Goal: Task Accomplishment & Management: Use online tool/utility

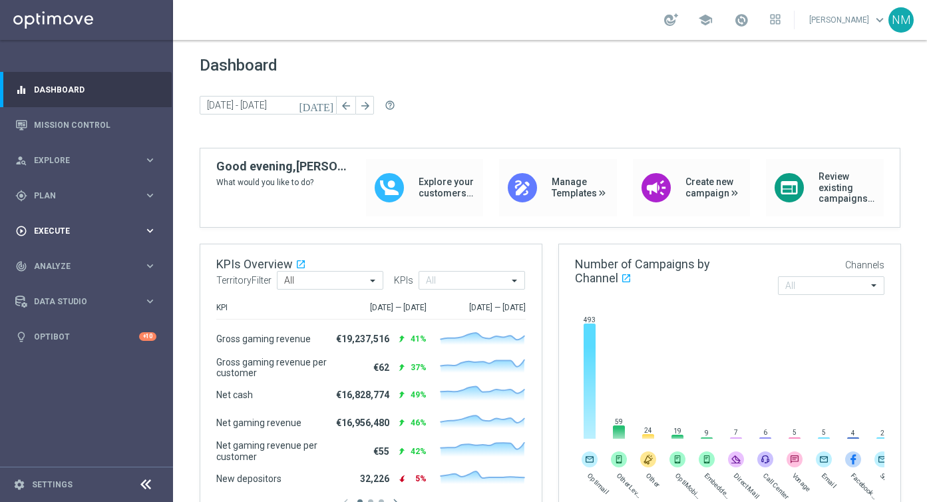
click at [92, 239] on div "play_circle_outline Execute keyboard_arrow_right" at bounding box center [86, 230] width 172 height 35
click at [82, 254] on link "Campaign Builder" at bounding box center [87, 258] width 104 height 11
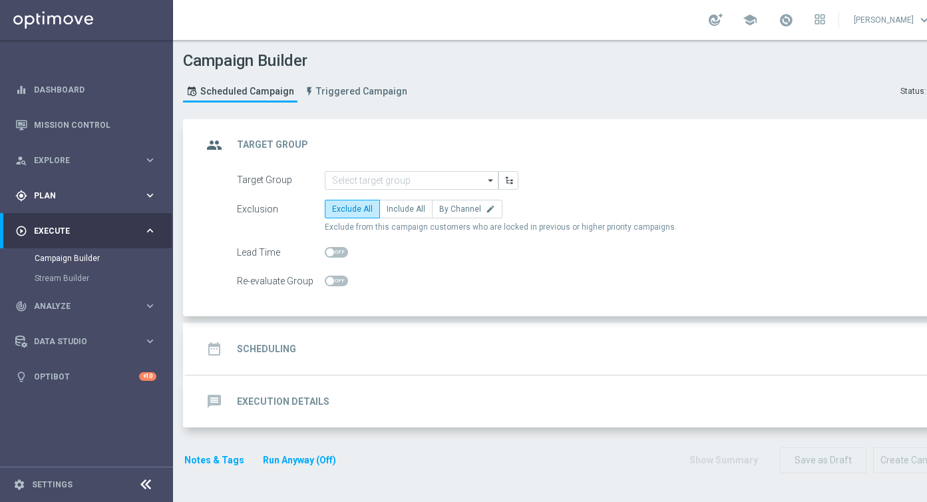
click at [103, 192] on span "Plan" at bounding box center [89, 196] width 110 height 8
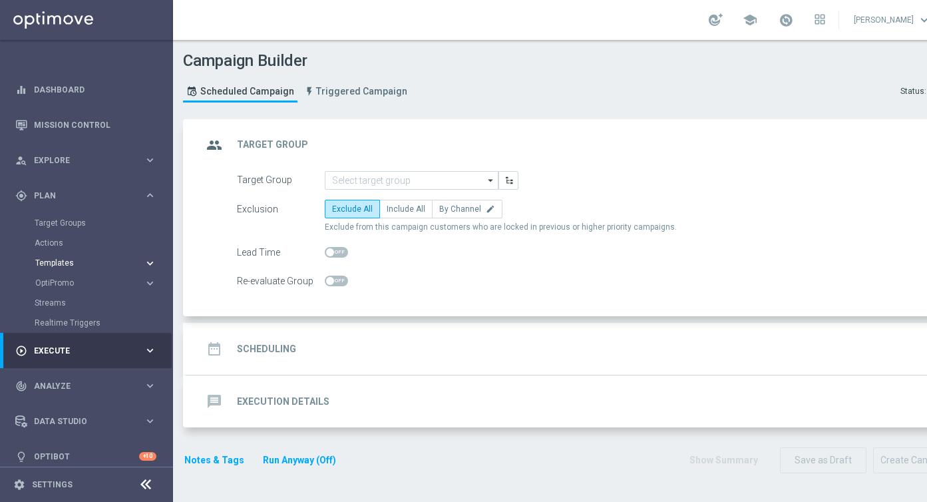
click at [77, 263] on span "Templates" at bounding box center [82, 263] width 95 height 8
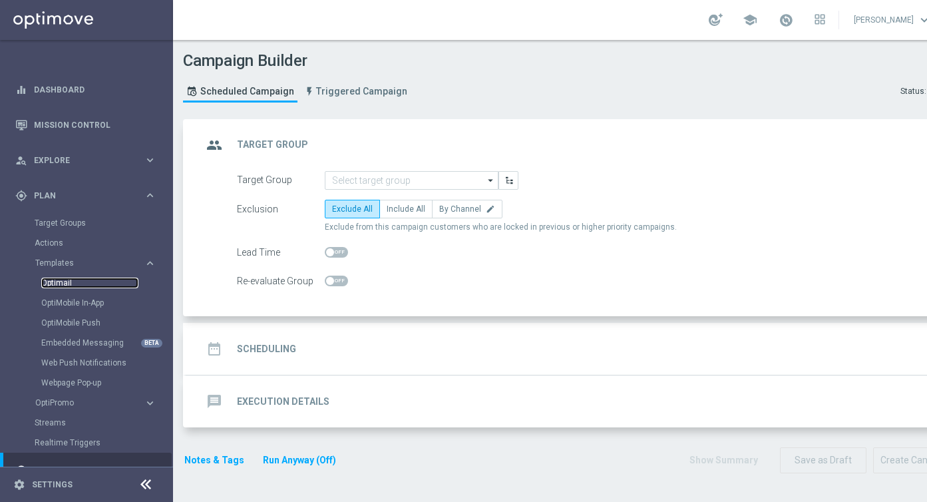
click at [65, 285] on link "Optimail" at bounding box center [89, 282] width 97 height 11
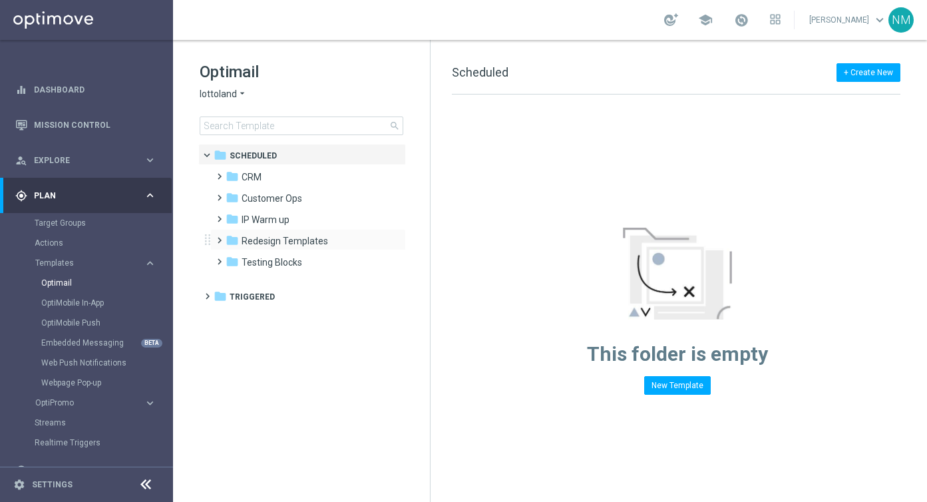
click at [218, 237] on span at bounding box center [217, 234] width 6 height 5
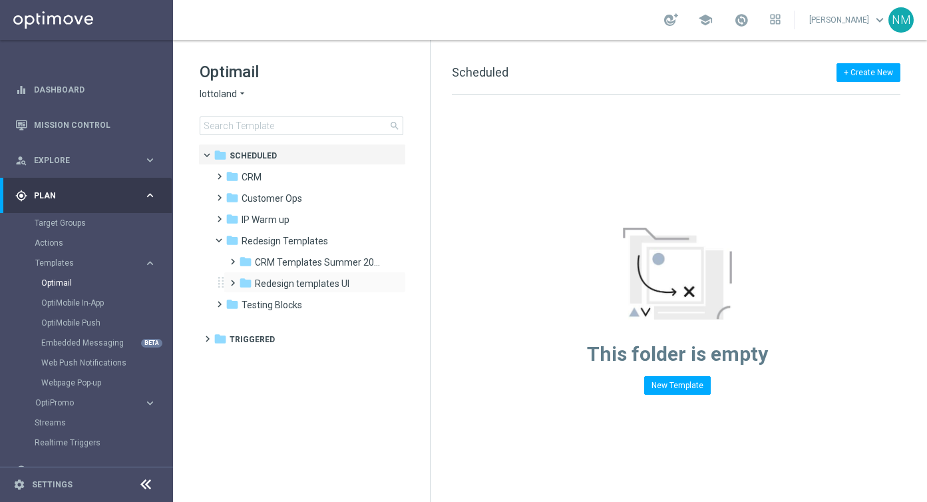
click at [232, 278] on span at bounding box center [230, 276] width 6 height 5
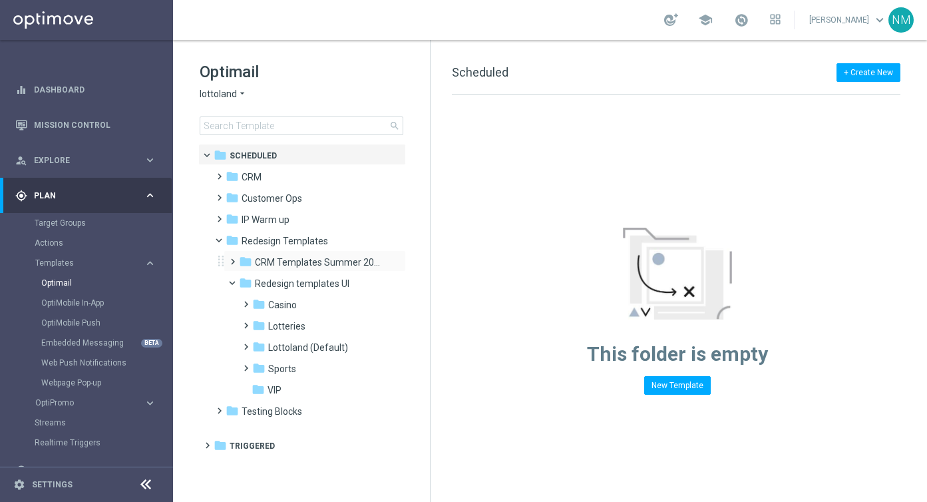
click at [233, 258] on span at bounding box center [230, 255] width 6 height 5
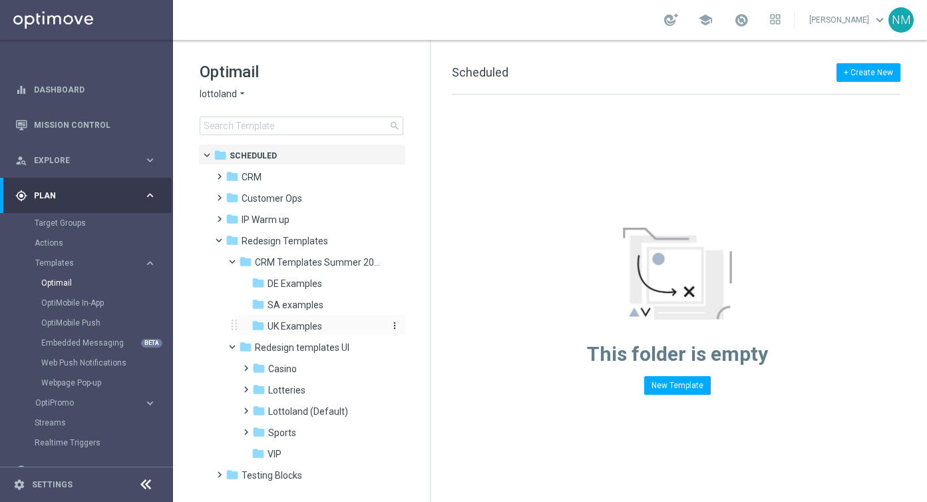
click at [268, 327] on span "UK Examples" at bounding box center [295, 326] width 55 height 12
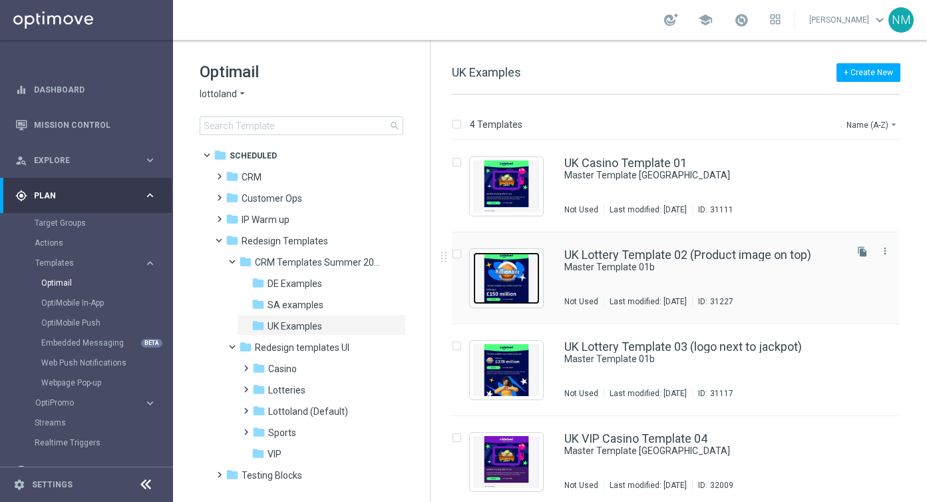
click at [516, 277] on img "Press SPACE to select this row." at bounding box center [506, 278] width 67 height 52
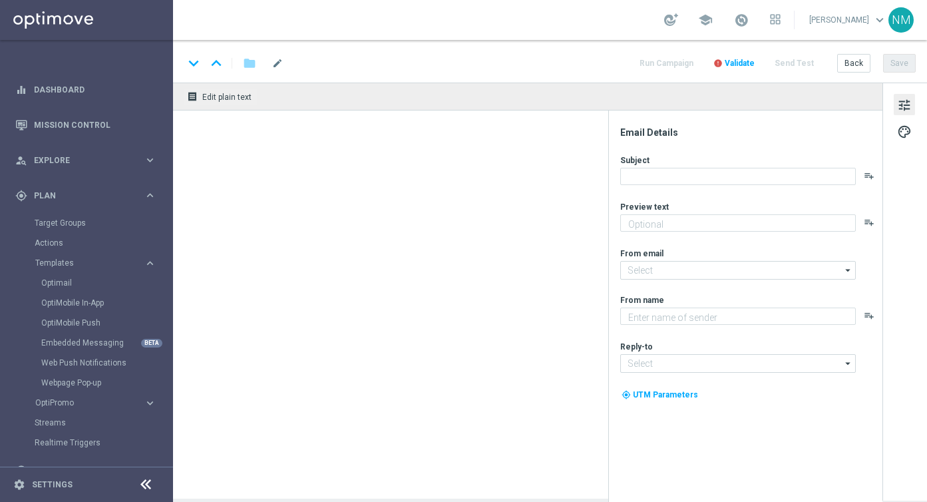
type textarea "preview text"
type input "[EMAIL_ADDRESS][DOMAIN_NAME]"
type textarea "Lottoland"
type input "[EMAIL_ADDRESS][DOMAIN_NAME]"
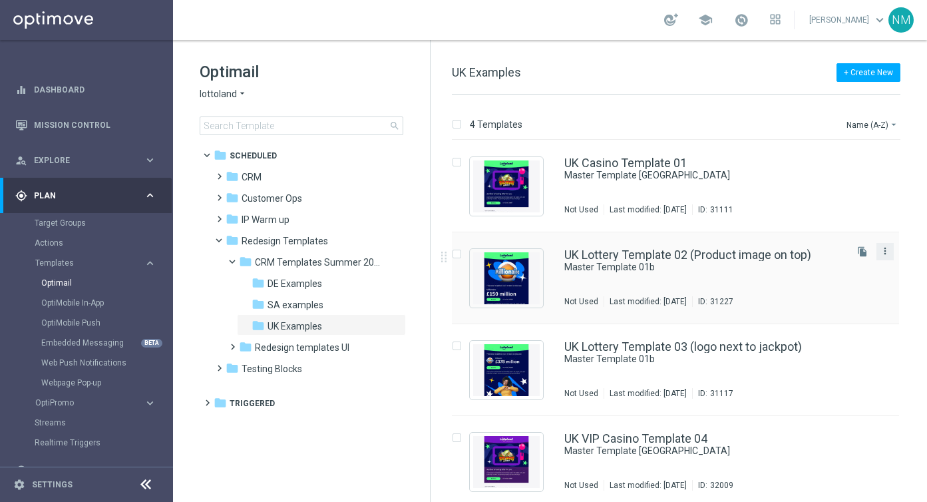
click at [886, 255] on icon "more_vert" at bounding box center [885, 251] width 11 height 11
click at [826, 285] on div "Copy To" at bounding box center [829, 283] width 81 height 9
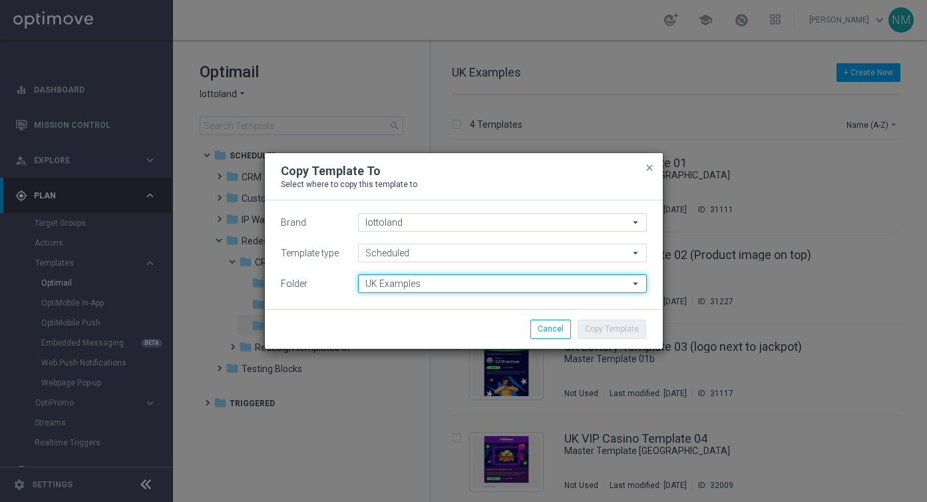
click at [427, 284] on input "UK Examples" at bounding box center [502, 283] width 289 height 19
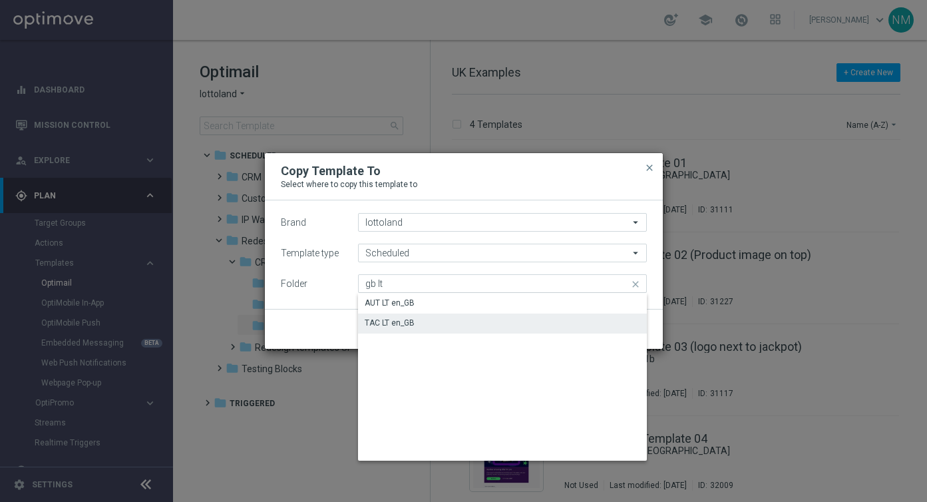
click at [414, 327] on div "TAC LT en_GB" at bounding box center [502, 322] width 289 height 19
type input "TAC LT en_GB"
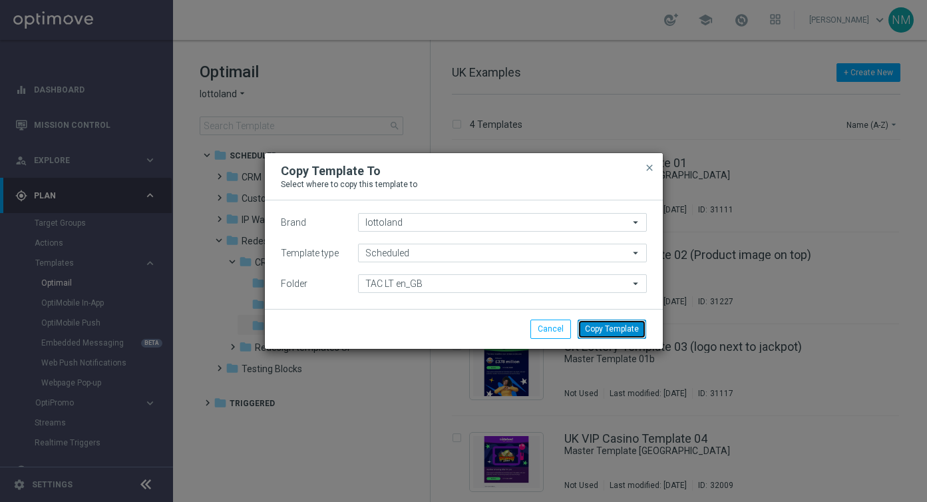
click at [606, 325] on button "Copy Template" at bounding box center [612, 328] width 69 height 19
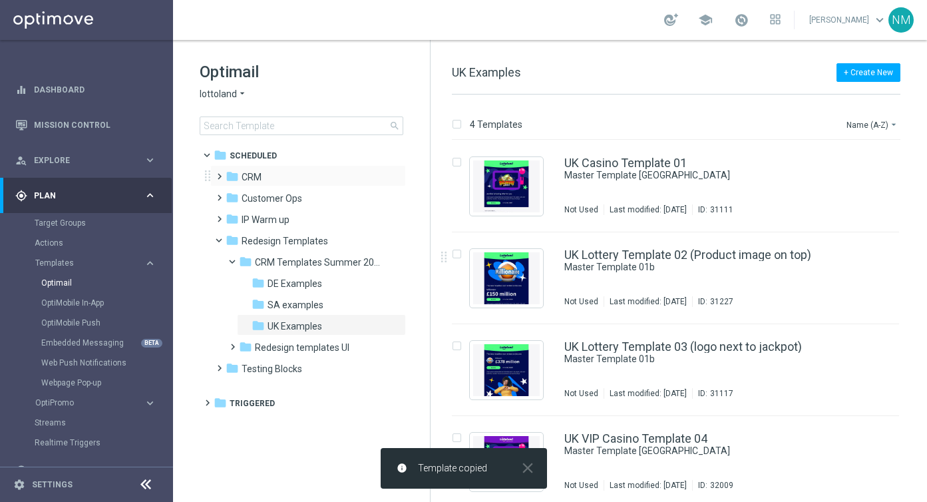
click at [216, 173] on span at bounding box center [217, 170] width 6 height 5
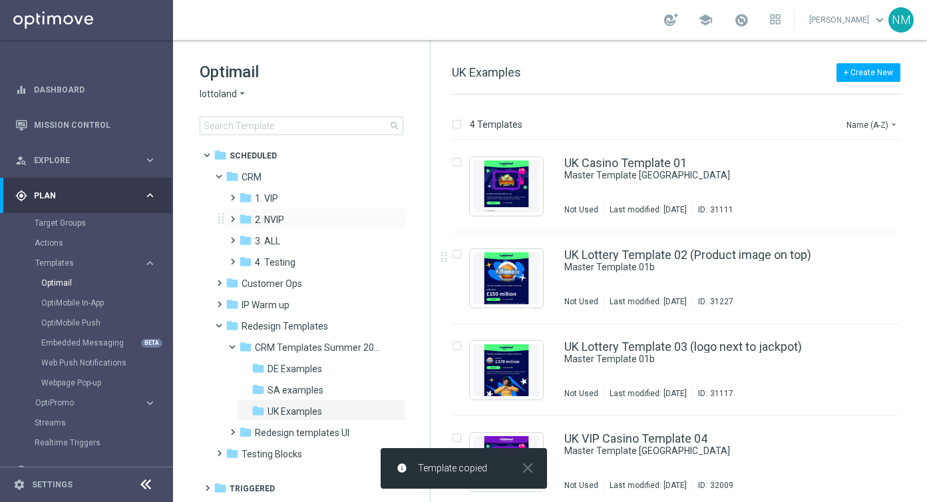
click at [233, 216] on span at bounding box center [230, 212] width 6 height 5
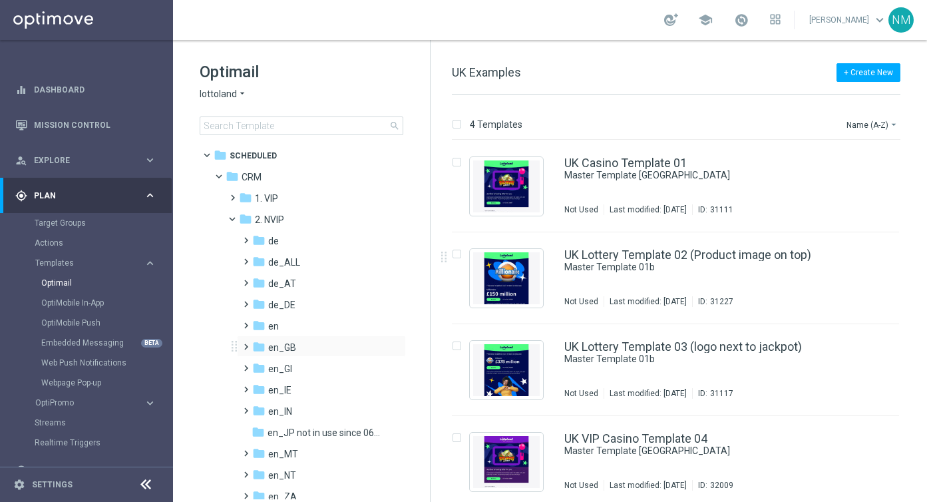
click at [246, 343] on span at bounding box center [243, 340] width 6 height 5
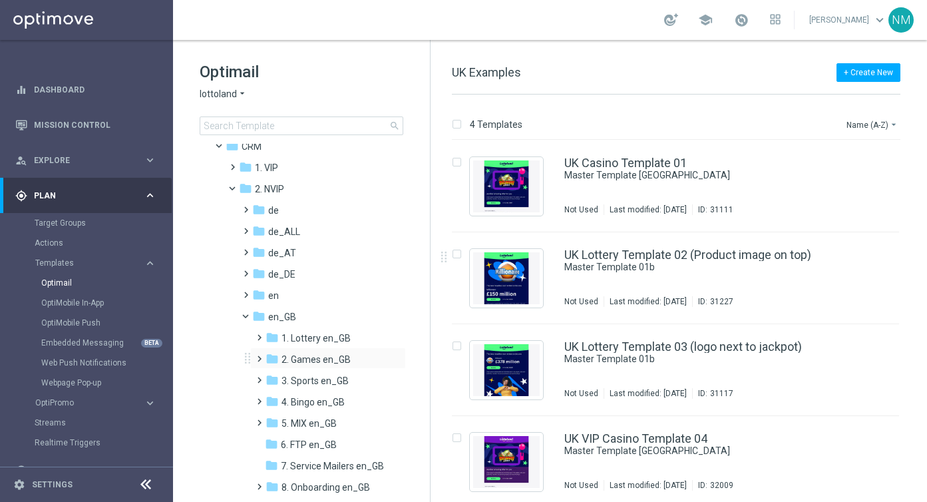
scroll to position [37, 0]
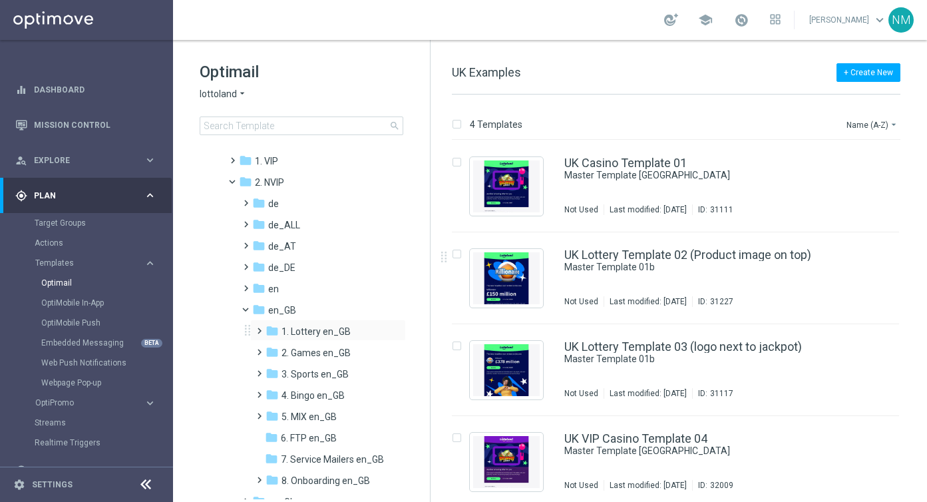
click at [258, 327] on span at bounding box center [257, 324] width 6 height 5
click at [295, 378] on span "TAC LT en_GB" at bounding box center [323, 374] width 59 height 12
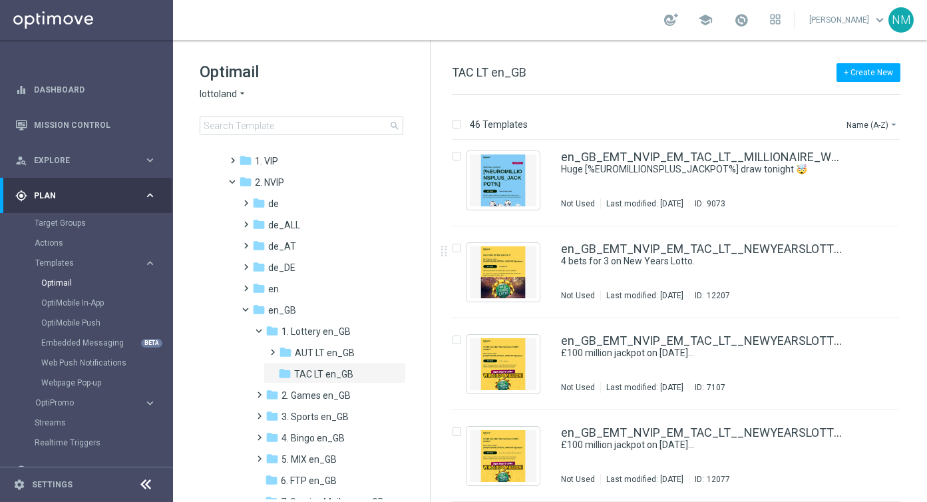
scroll to position [3863, 0]
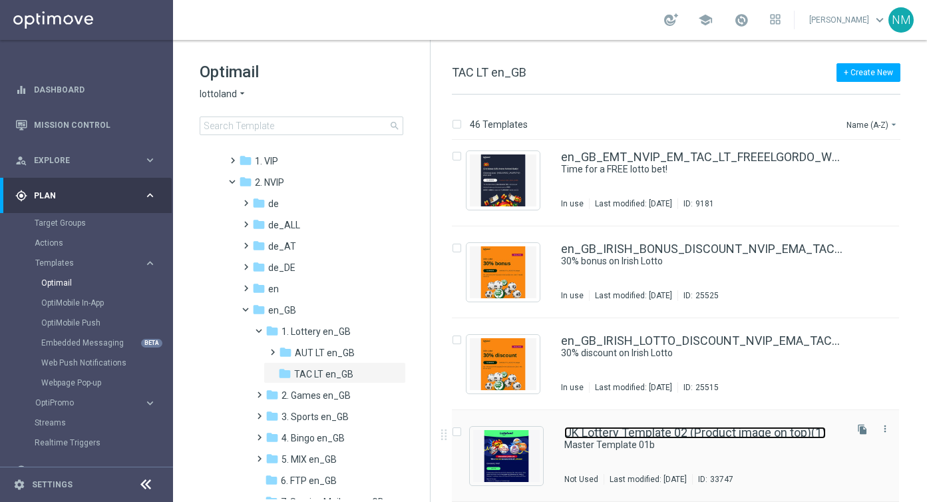
click at [595, 435] on link "UK Lottery Template 02 (Product image on top)(1)" at bounding box center [695, 433] width 262 height 12
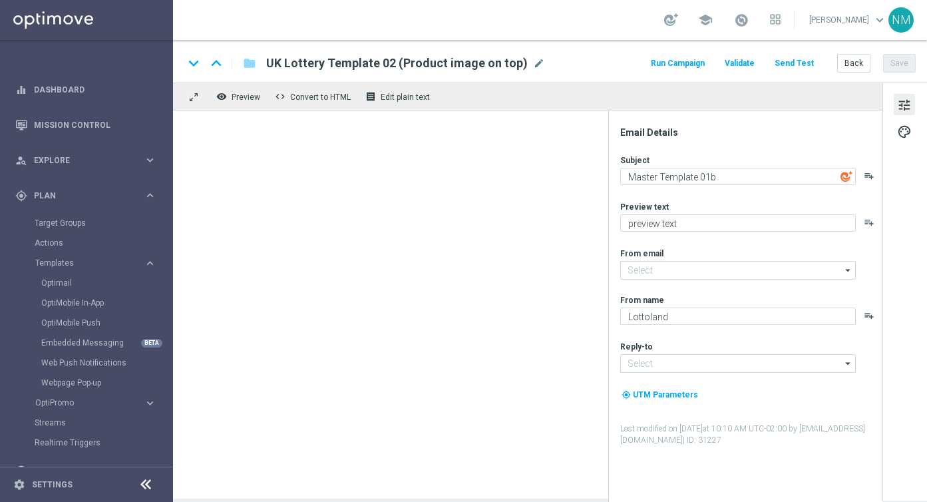
type input "[EMAIL_ADDRESS][DOMAIN_NAME]"
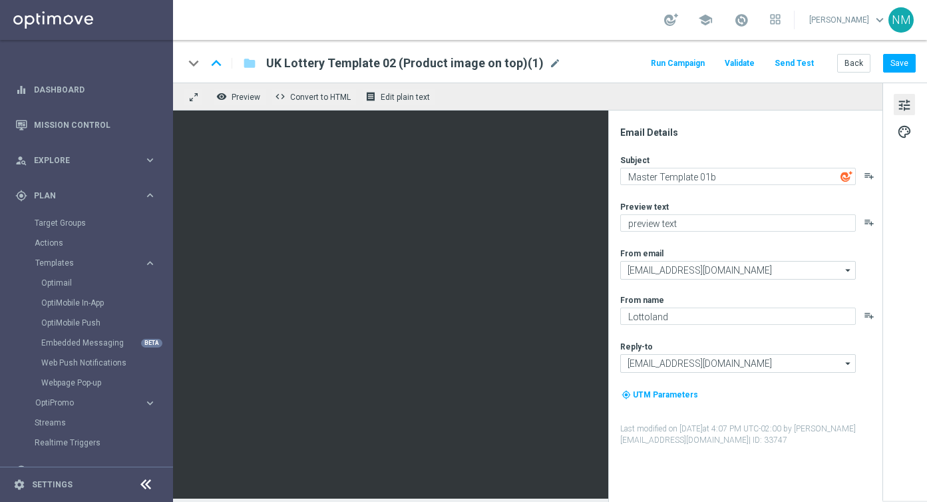
click at [329, 66] on span "UK Lottery Template 02 (Product image on top)(1)" at bounding box center [404, 63] width 277 height 16
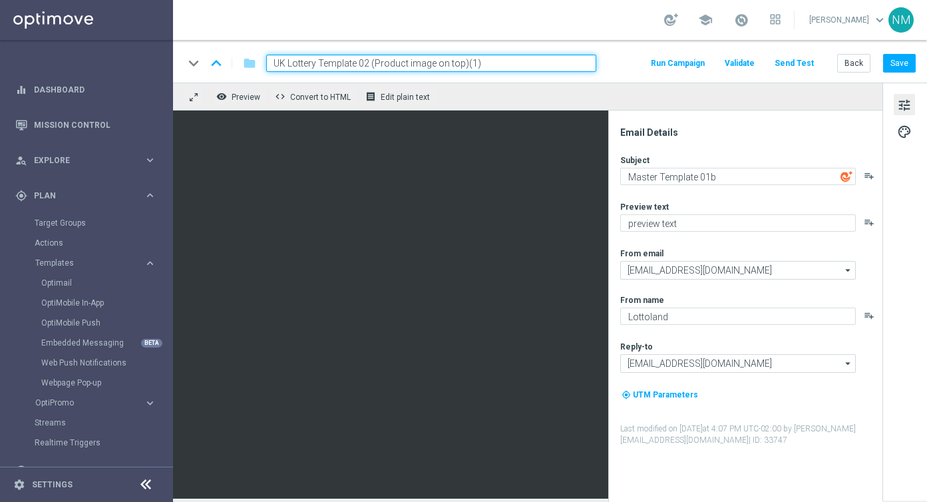
click at [329, 66] on input "UK Lottery Template 02 (Product image on top)(1)" at bounding box center [431, 63] width 330 height 17
paste input "en_GB__INT_LOTTO_DAY_SOCIAL_CAMPAIGN__NVIP_EMA_TAC_LT"
type input "en_GB__INT_LOTTO_DAY_SOCIAL_CAMPAIGN__NVIP_EMA_TAC_LT"
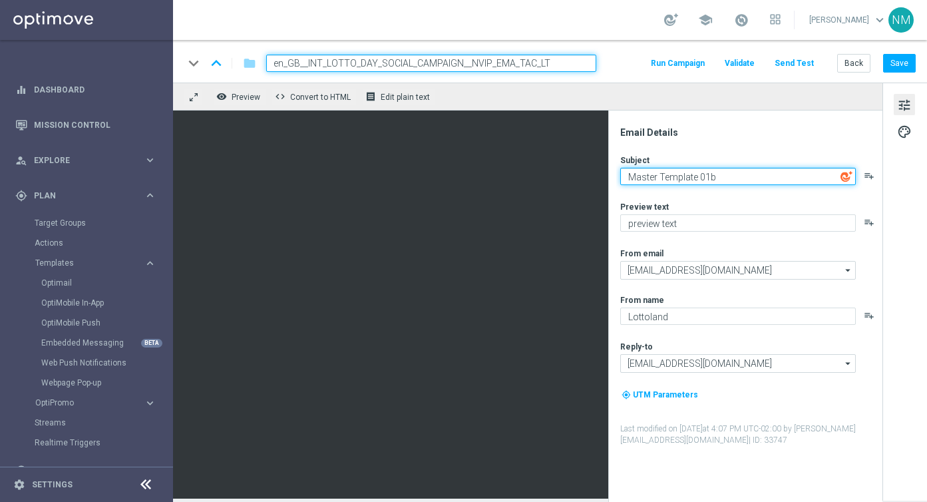
click at [675, 177] on textarea "Master Template 01b" at bounding box center [738, 176] width 236 height 17
click at [644, 174] on textarea "Master Template 01b" at bounding box center [738, 176] width 236 height 17
paste textarea "Win a Free Bet on every Lotto we offer!"
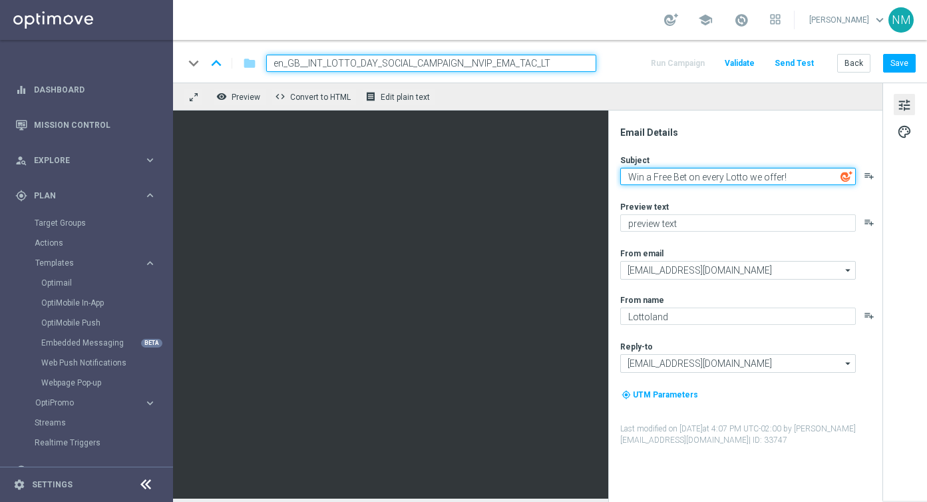
type textarea "Win a Free Bet on every Lotto we offer!"
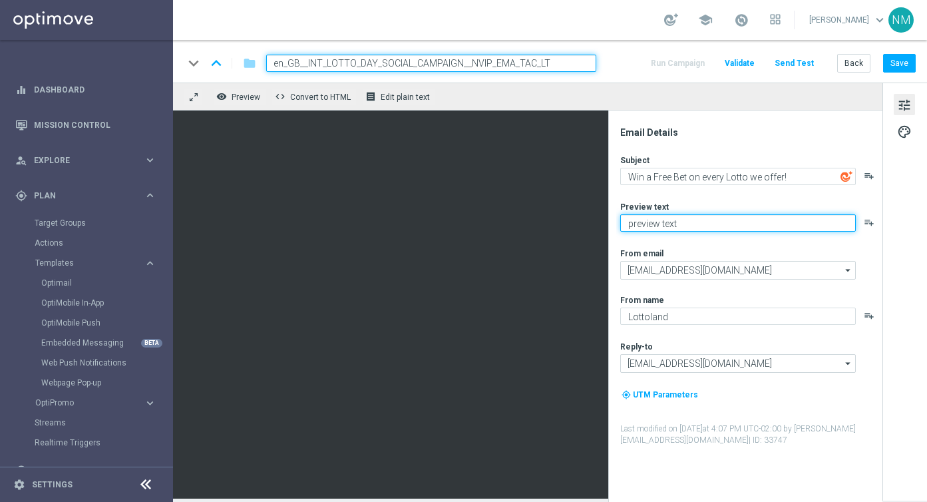
click at [751, 223] on textarea "preview text" at bounding box center [738, 222] width 236 height 17
type textarea "Happy International Lotto day!"
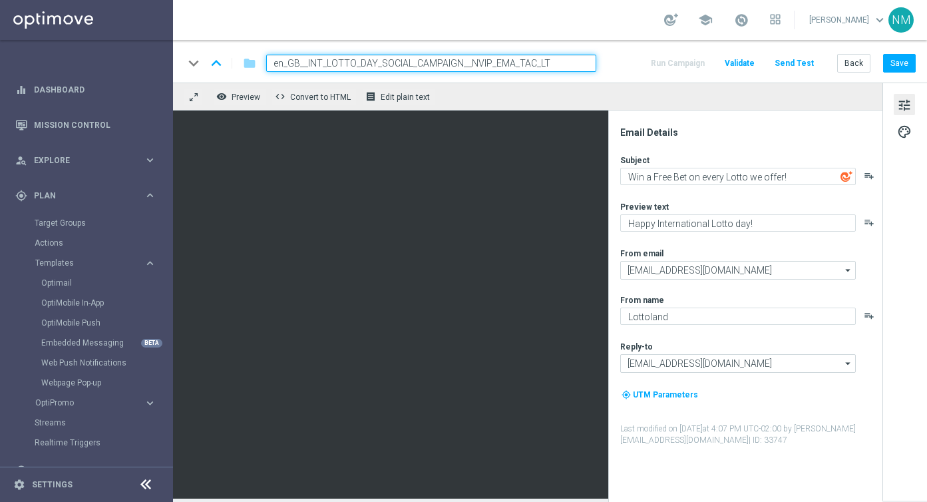
click at [701, 240] on div "Subject Win a Free Bet on every Lotto we offer! playlist_add Preview text Happy…" at bounding box center [750, 299] width 261 height 291
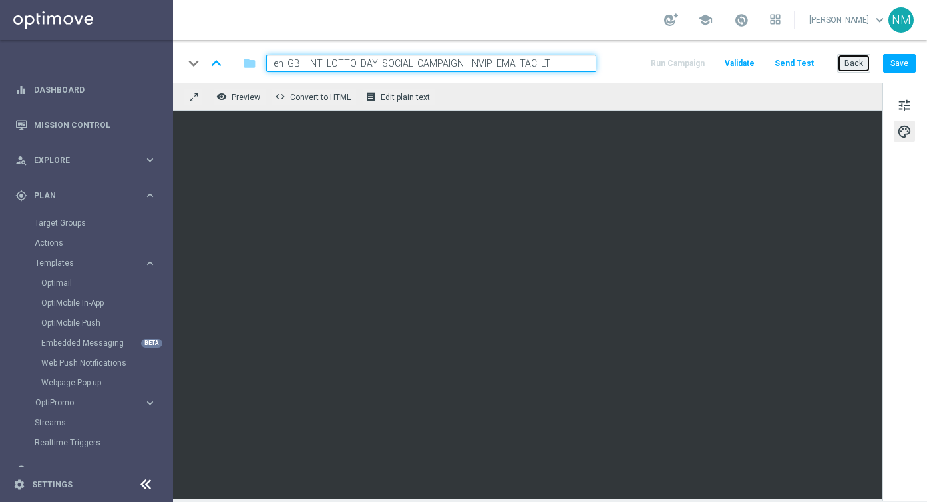
click at [858, 63] on button "Back" at bounding box center [853, 63] width 33 height 19
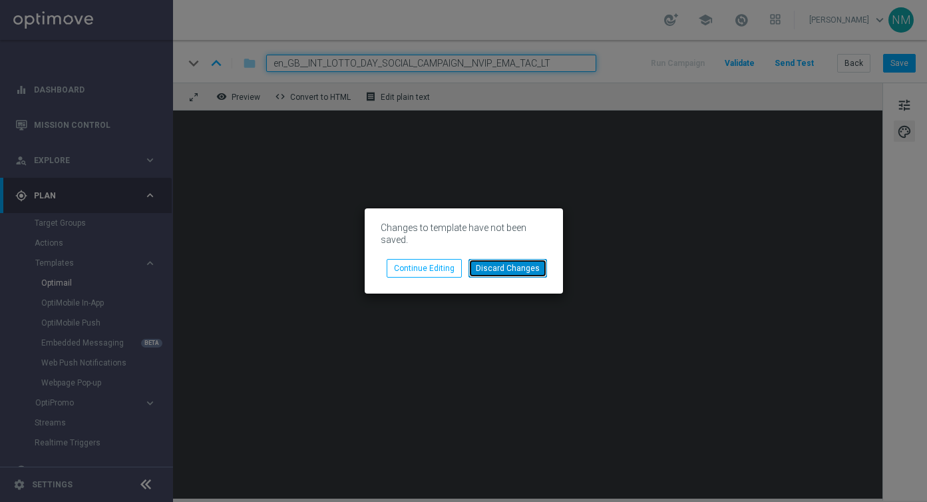
click at [526, 270] on button "Discard Changes" at bounding box center [507, 268] width 79 height 19
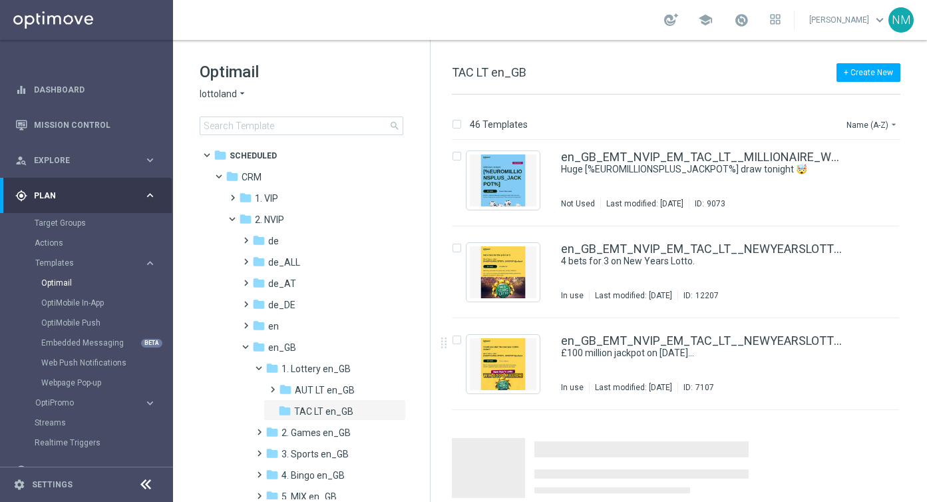
scroll to position [3863, 0]
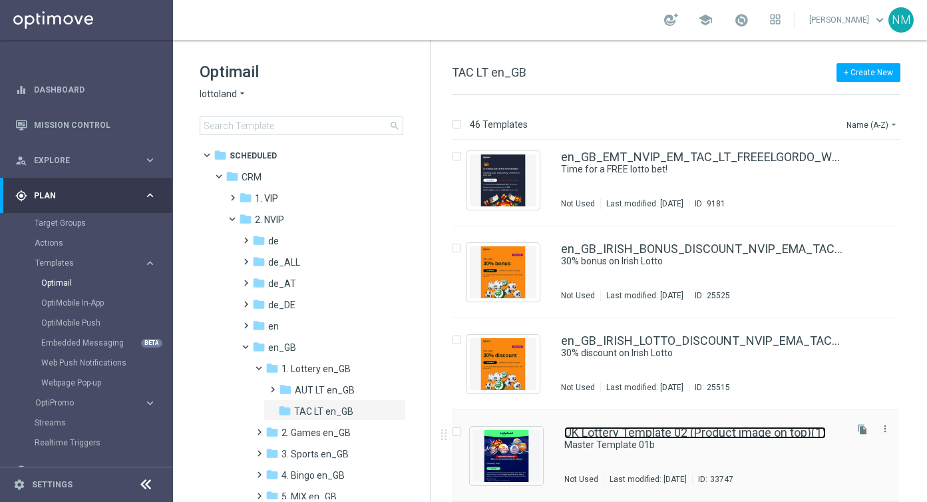
click at [584, 429] on link "UK Lottery Template 02 (Product image on top)(1)" at bounding box center [695, 433] width 262 height 12
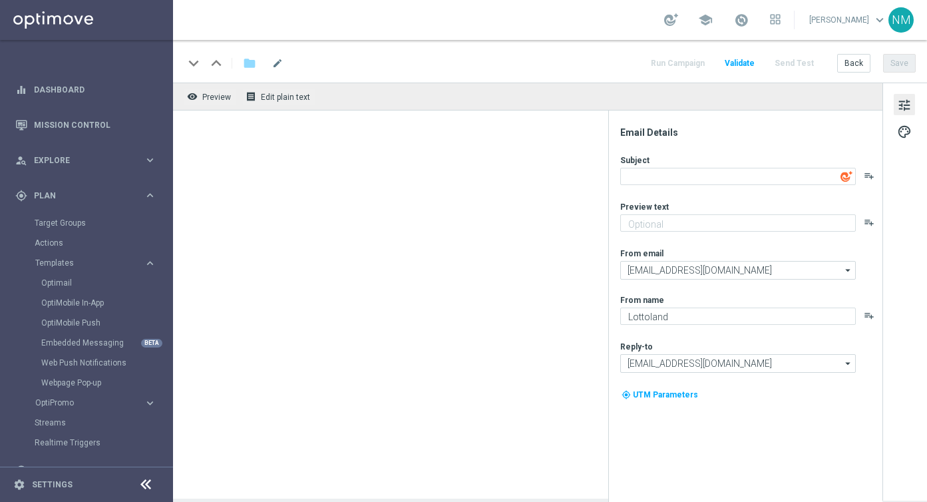
type textarea "Master Template 01b"
type textarea "preview text"
type input "[EMAIL_ADDRESS][DOMAIN_NAME]"
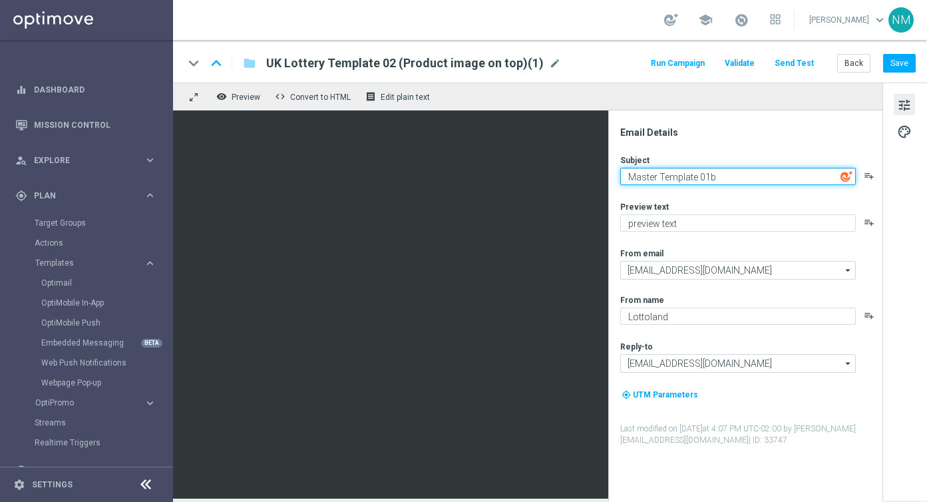
click at [665, 173] on textarea "Master Template 01b" at bounding box center [738, 176] width 236 height 17
paste textarea "Win a Free Bet on every Lotto we offer!"
type textarea "Win a Free Bet on every Lotto we offer!"
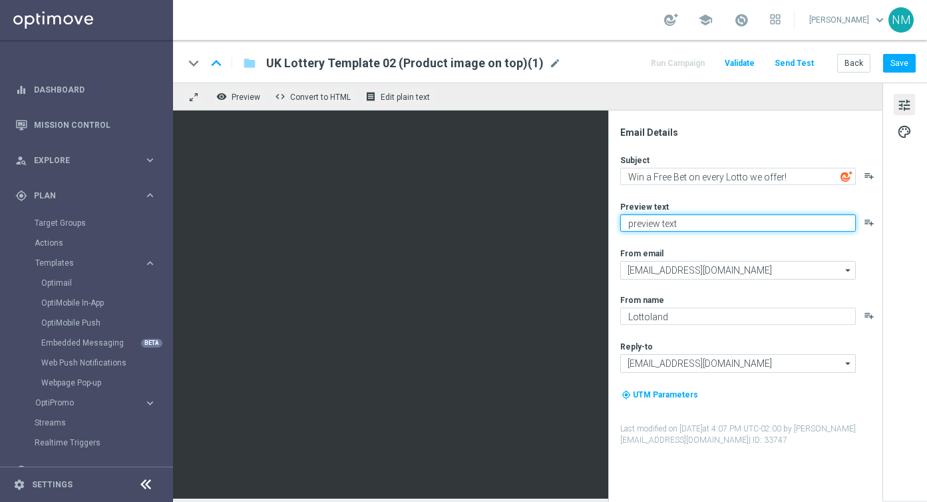
click at [659, 226] on textarea "preview text" at bounding box center [738, 222] width 236 height 17
type textarea "Happy International Lotto Day!"
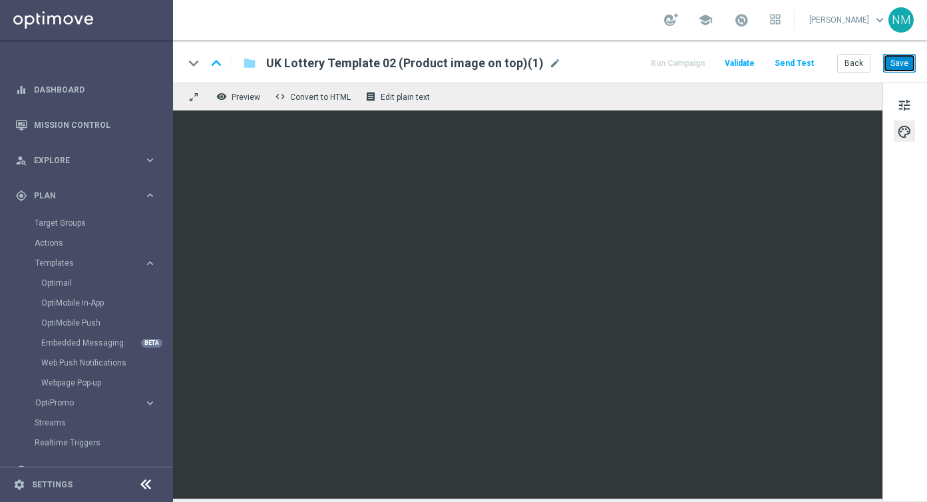
click at [903, 64] on button "Save" at bounding box center [899, 63] width 33 height 19
click at [329, 63] on span "UK Lottery Template 02 (Product image on top)(1)" at bounding box center [404, 63] width 277 height 16
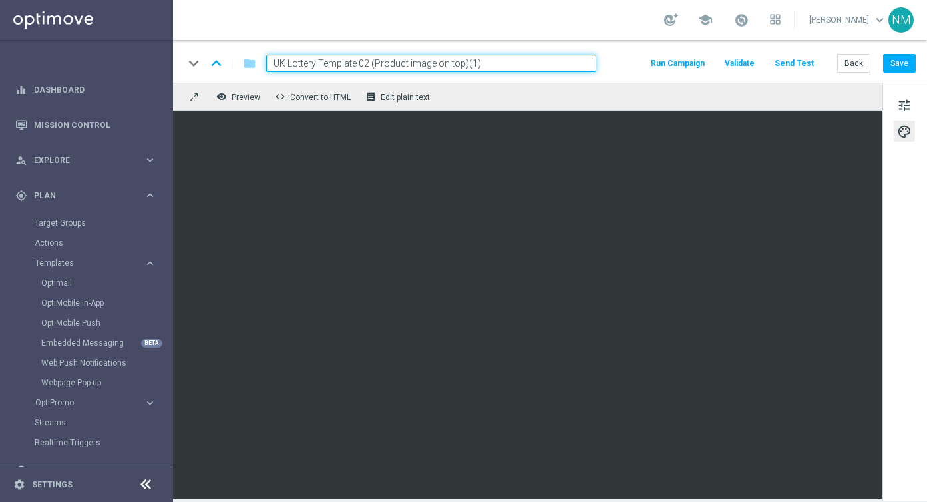
click at [320, 63] on input "UK Lottery Template 02 (Product image on top)(1)" at bounding box center [431, 63] width 330 height 17
paste input "en_GB__INT_LOTTO_DAY_SOCIAL_CAMPAIGN__NVIP_EMA_TAC_LT"
type input "en_GB__INT_LOTTO_DAY_SOCIAL_CAMPAIGN__NVIP_EMA_TAC_LT"
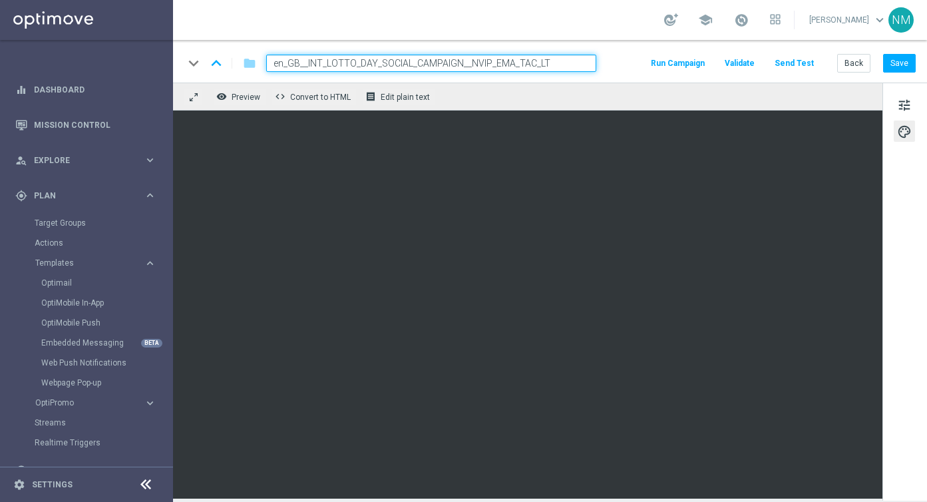
click at [612, 72] on div "keyboard_arrow_down keyboard_arrow_up folder en_GB__INT_LOTTO_DAY_SOCIAL_CAMPAI…" at bounding box center [550, 61] width 754 height 43
click at [576, 64] on input "en_GB__INT_LOTTO_DAY_SOCIAL_CAMPAIGN__NVIP_EMA_TAC_LT" at bounding box center [431, 63] width 330 height 17
click at [631, 67] on div "keyboard_arrow_down keyboard_arrow_up folder en_GB__INT_LOTTO_DAY_SOCIAL_CAMPAI…" at bounding box center [550, 63] width 732 height 17
click at [586, 59] on input "en_GB__INT_LOTTO_DAY_SOCIAL_CAMPAIGN__NVIP_EMA_TAC_LT" at bounding box center [431, 63] width 330 height 17
click at [612, 59] on div "keyboard_arrow_down keyboard_arrow_up folder en_GB__INT_LOTTO_DAY_SOCIAL_CAMPAI…" at bounding box center [550, 63] width 732 height 17
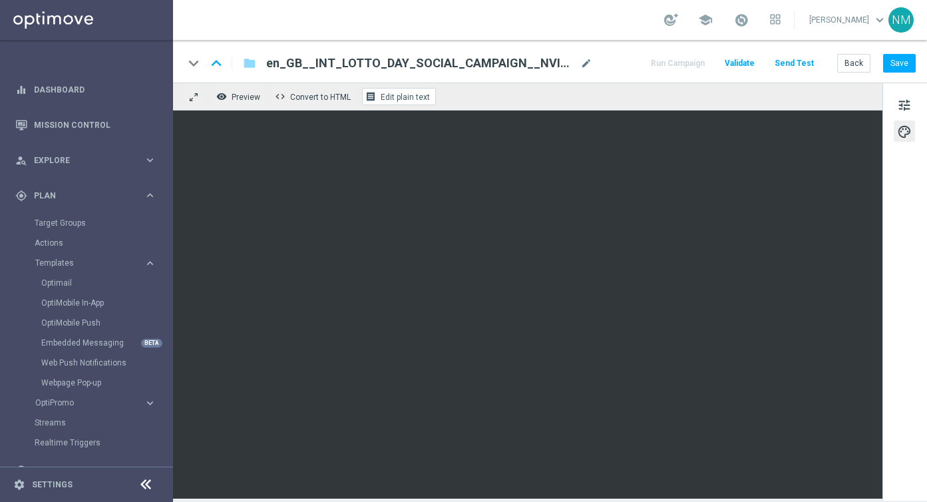
click at [377, 100] on button "receipt Edit plain text" at bounding box center [399, 96] width 74 height 17
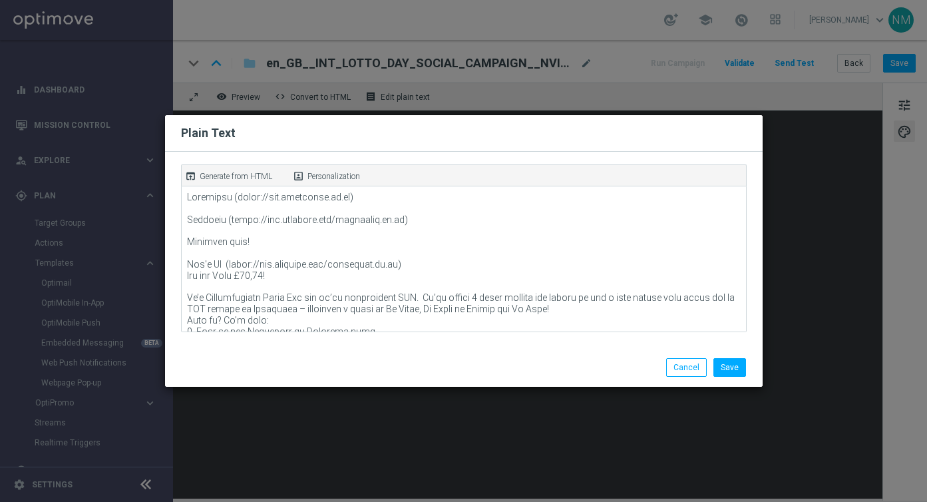
click at [250, 173] on p "Generate from HTML" at bounding box center [236, 176] width 73 height 12
click at [731, 370] on button "Save" at bounding box center [729, 367] width 33 height 19
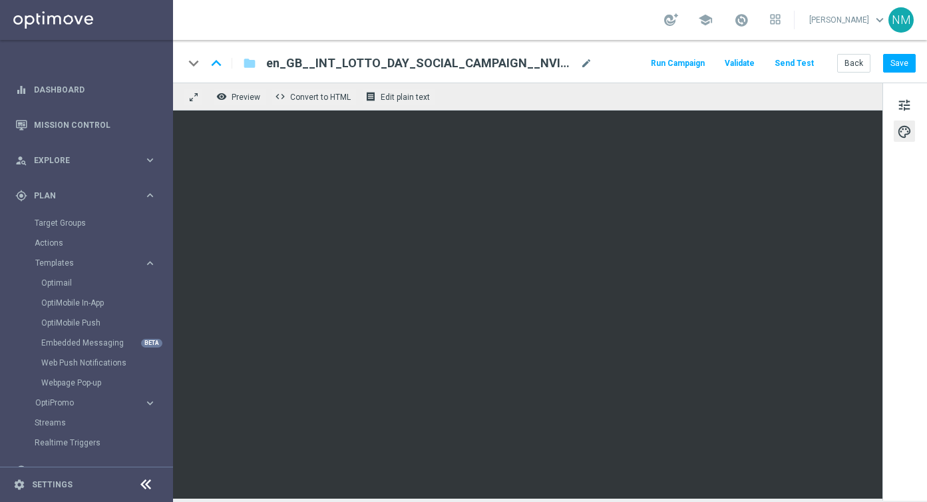
click at [741, 60] on span "Validate" at bounding box center [740, 63] width 30 height 9
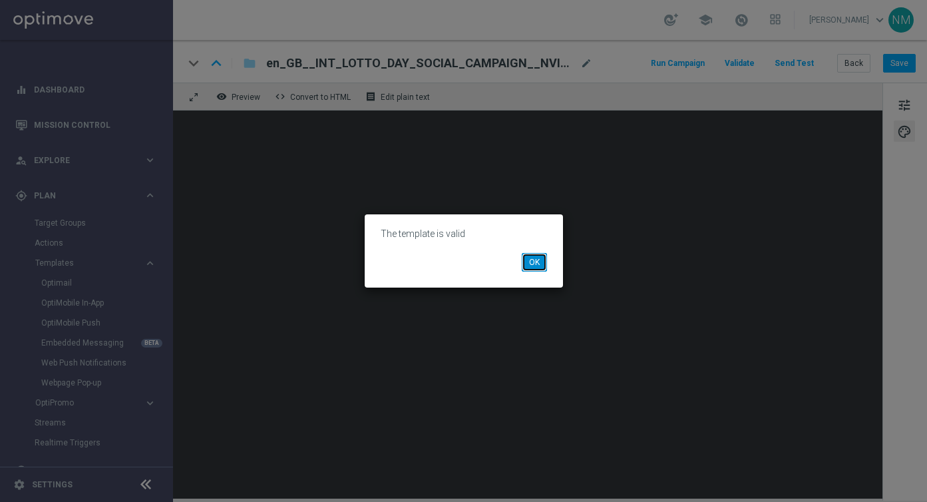
click at [537, 260] on button "OK" at bounding box center [534, 262] width 25 height 19
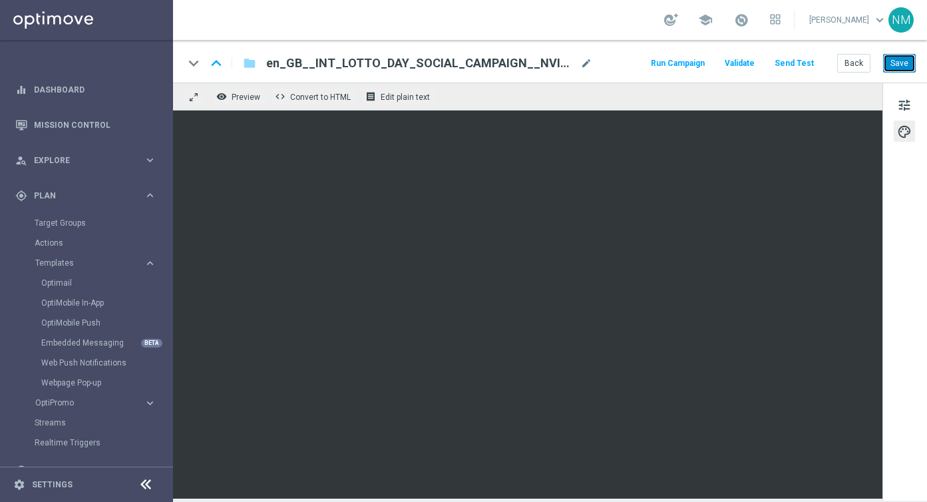
click at [894, 65] on button "Save" at bounding box center [899, 63] width 33 height 19
click at [796, 61] on button "Send Test" at bounding box center [794, 64] width 43 height 18
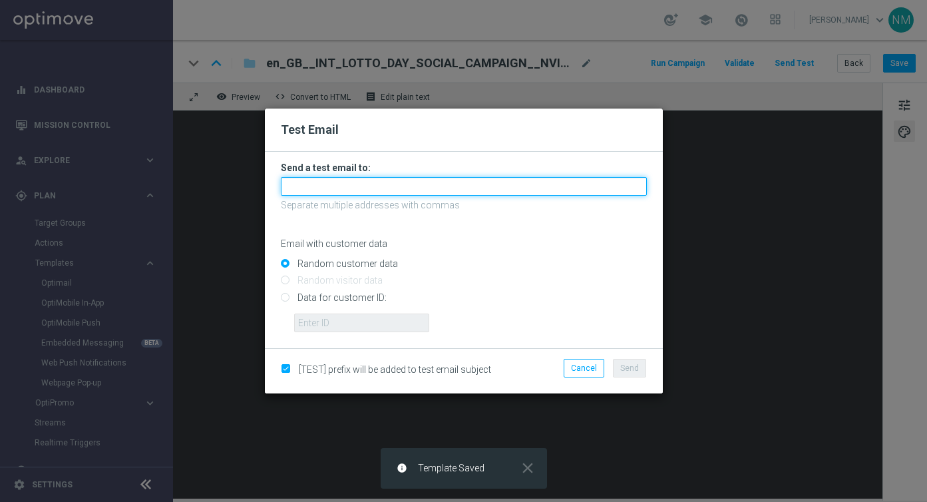
click at [351, 184] on input "text" at bounding box center [464, 186] width 366 height 19
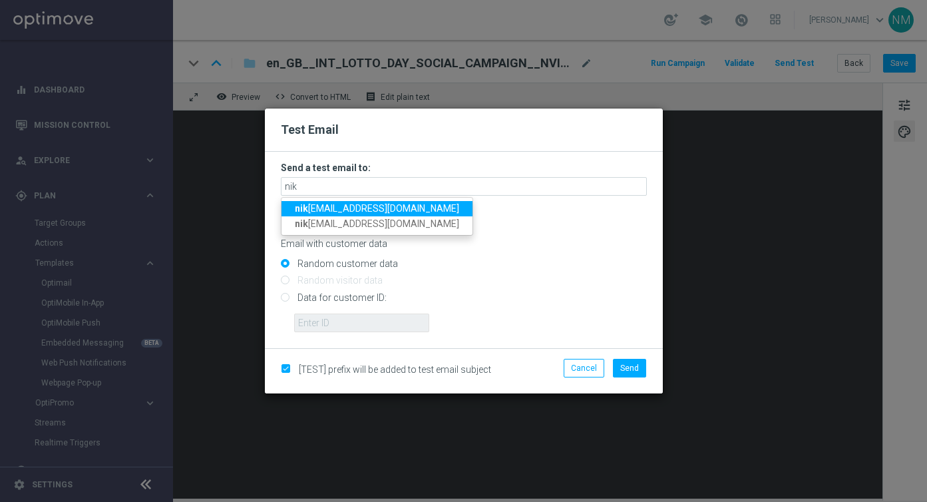
click at [297, 208] on strong "nik" at bounding box center [301, 208] width 13 height 11
type input "[PERSON_NAME][EMAIL_ADDRESS][DOMAIN_NAME]"
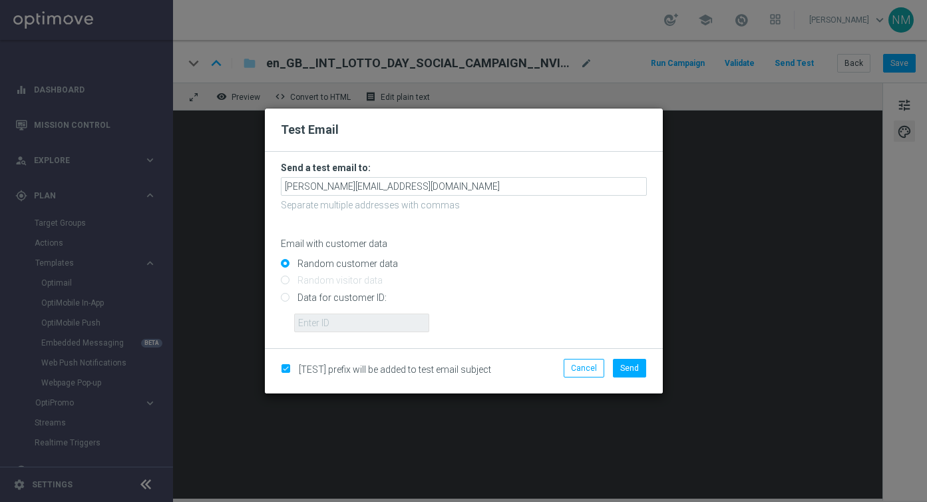
click at [308, 297] on input "Data for customer ID:" at bounding box center [464, 302] width 366 height 19
radio input "true"
click at [313, 327] on input "text" at bounding box center [361, 322] width 135 height 19
click at [574, 368] on button "Cancel" at bounding box center [584, 368] width 41 height 19
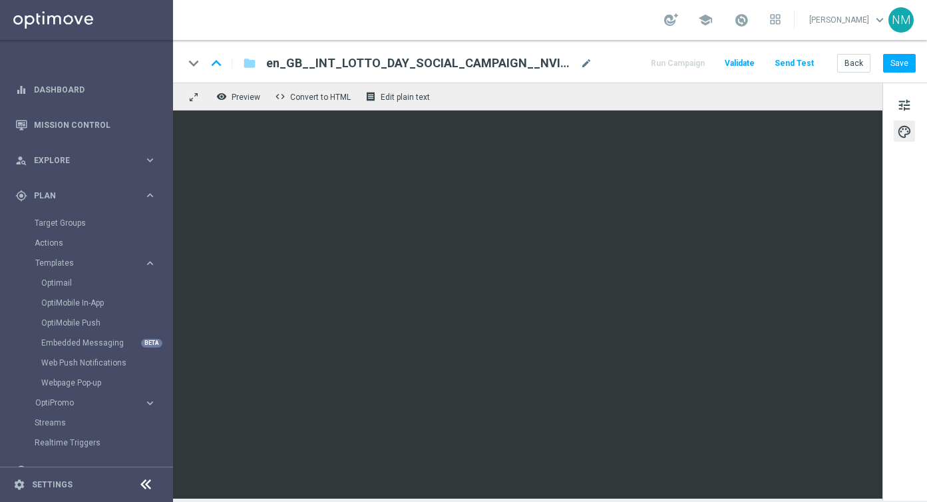
click at [804, 63] on button "Send Test" at bounding box center [794, 64] width 43 height 18
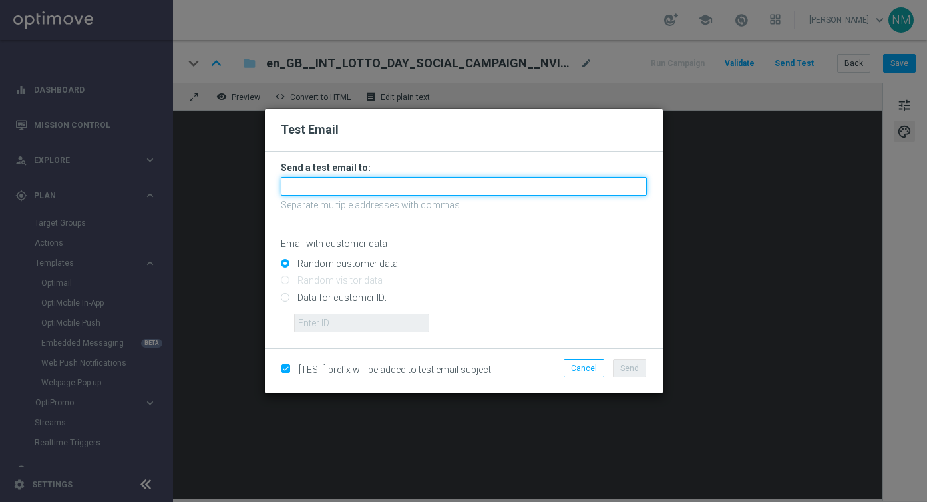
click at [435, 187] on input "text" at bounding box center [464, 186] width 366 height 19
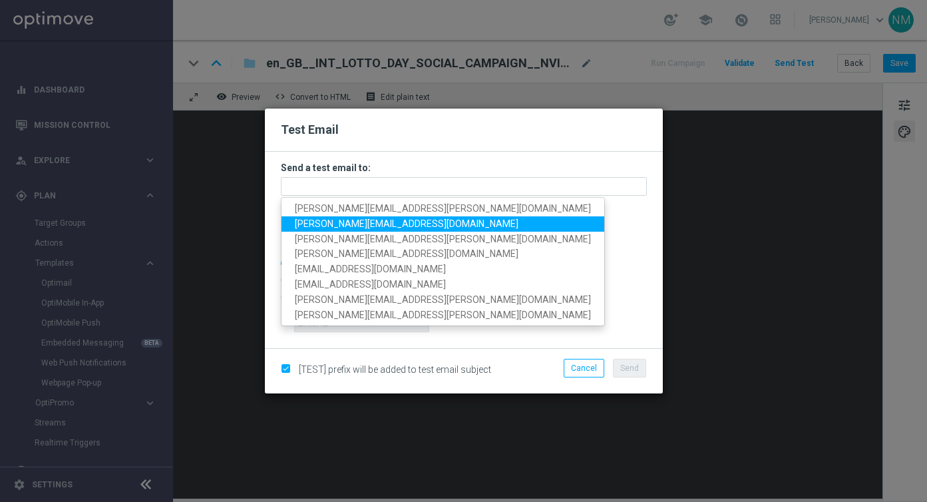
click at [315, 222] on span "[PERSON_NAME][EMAIL_ADDRESS][DOMAIN_NAME]" at bounding box center [407, 223] width 224 height 11
type input "[PERSON_NAME][EMAIL_ADDRESS][DOMAIN_NAME]"
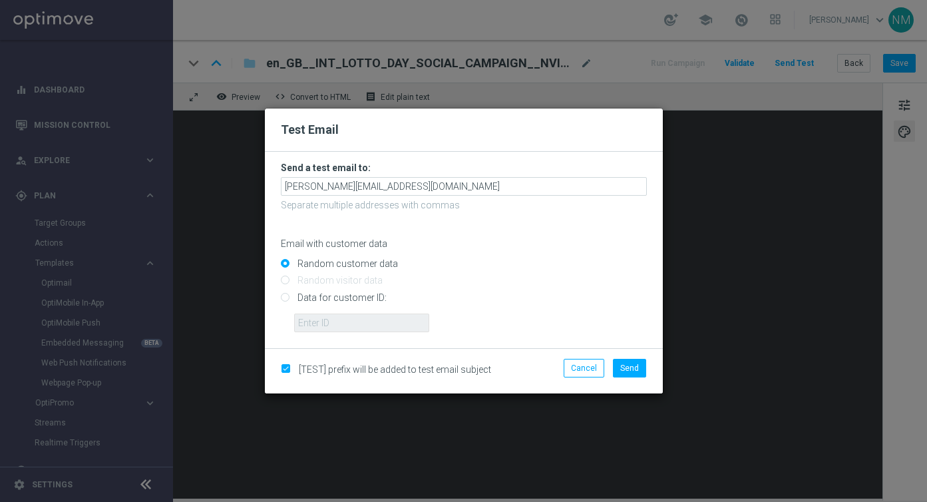
click at [306, 299] on input "Data for customer ID:" at bounding box center [464, 302] width 366 height 19
radio input "true"
click at [307, 318] on input "text" at bounding box center [361, 322] width 135 height 19
click at [355, 262] on input "Random customer data" at bounding box center [464, 269] width 366 height 19
radio input "true"
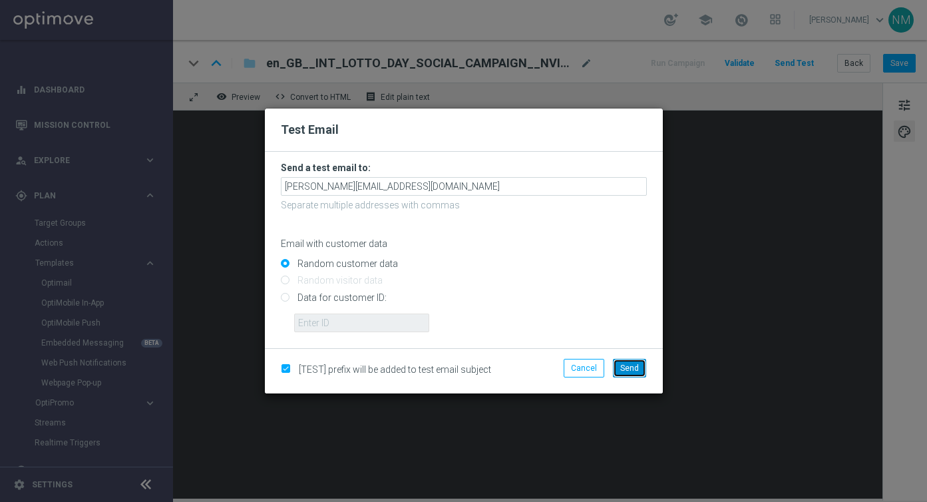
click at [630, 370] on span "Send" at bounding box center [629, 367] width 19 height 9
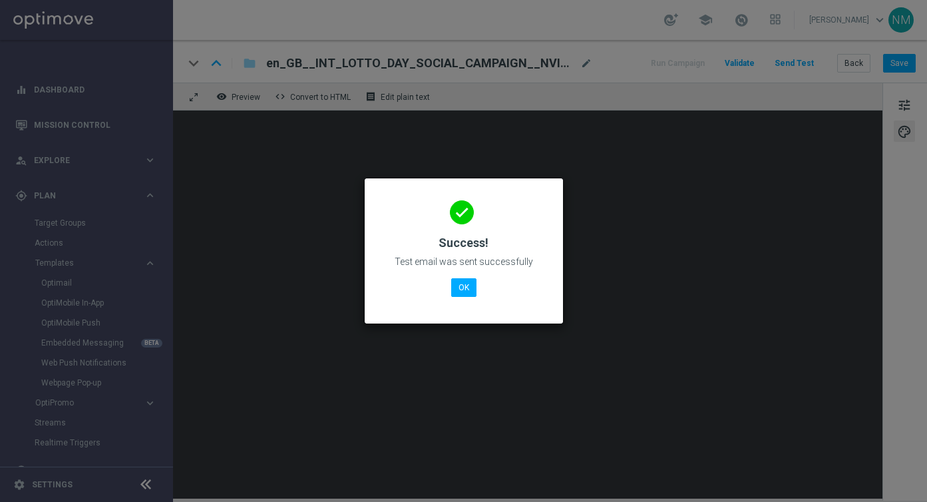
click at [445, 288] on div "done Success! Test email was sent successfully OK" at bounding box center [464, 249] width 166 height 116
click at [457, 288] on button "OK" at bounding box center [463, 287] width 25 height 19
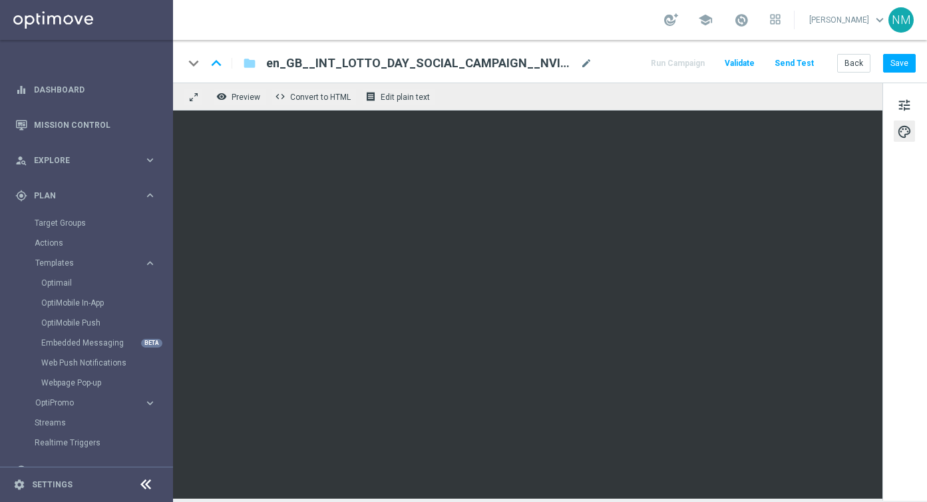
click at [801, 57] on button "Send Test" at bounding box center [794, 64] width 43 height 18
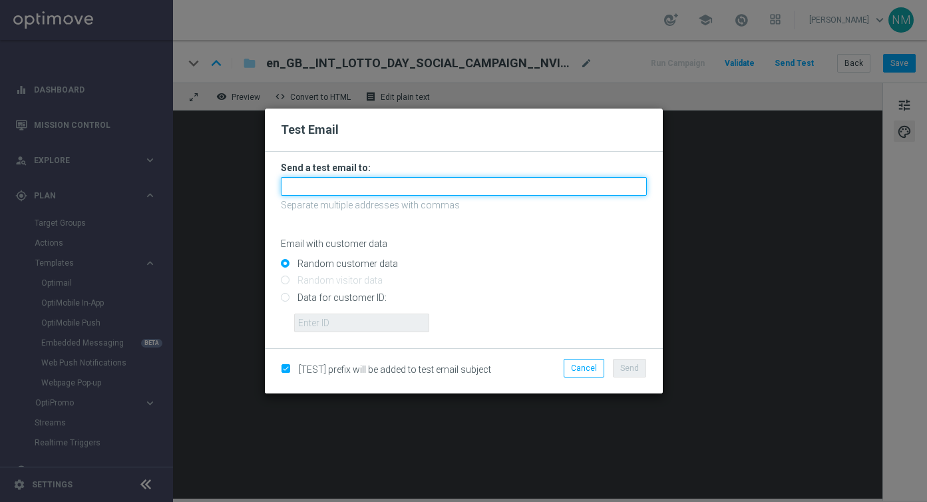
click at [385, 183] on input "text" at bounding box center [464, 186] width 366 height 19
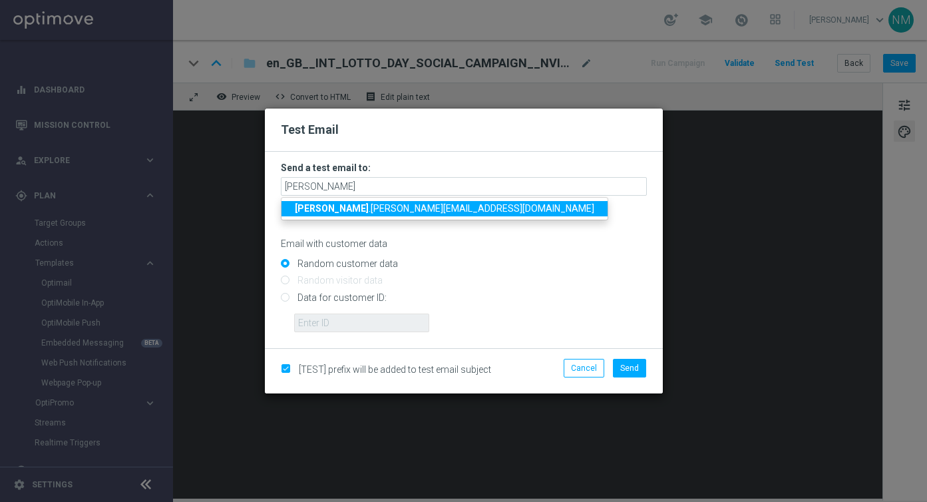
click at [351, 204] on span "[PERSON_NAME] .[PERSON_NAME][EMAIL_ADDRESS][DOMAIN_NAME]" at bounding box center [444, 208] width 299 height 11
type input "[PERSON_NAME][EMAIL_ADDRESS][PERSON_NAME][DOMAIN_NAME]"
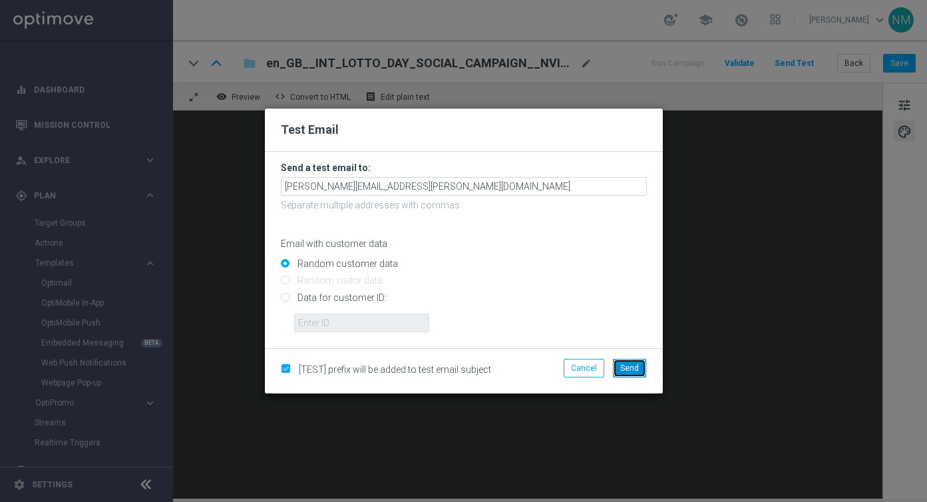
click at [640, 366] on button "Send" at bounding box center [629, 368] width 33 height 19
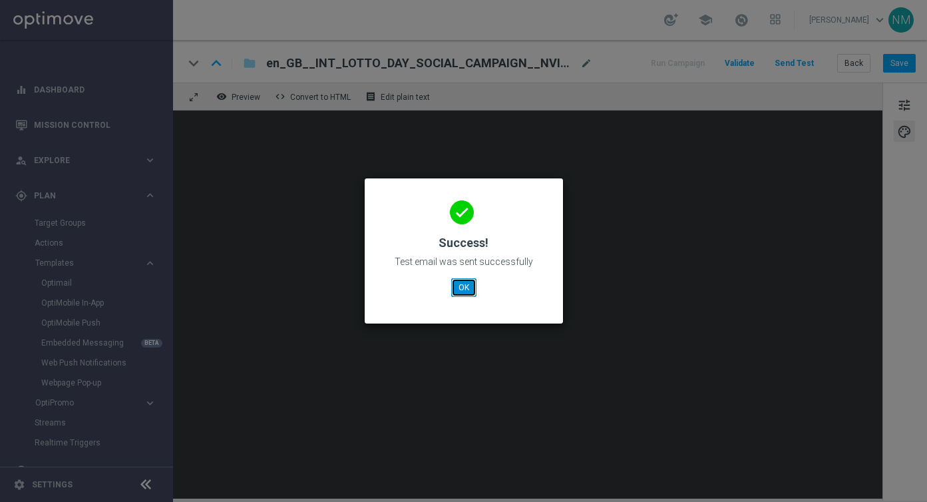
click at [468, 287] on button "OK" at bounding box center [463, 287] width 25 height 19
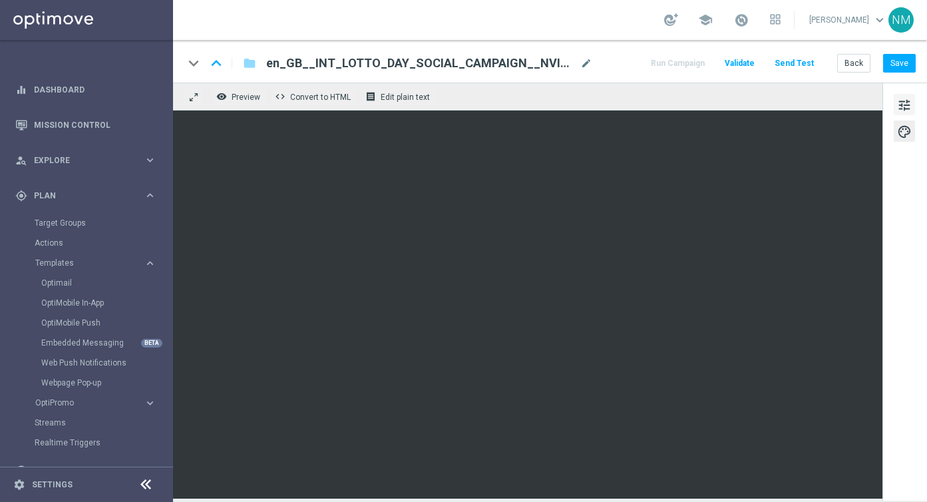
click at [909, 102] on span "tune" at bounding box center [904, 104] width 15 height 17
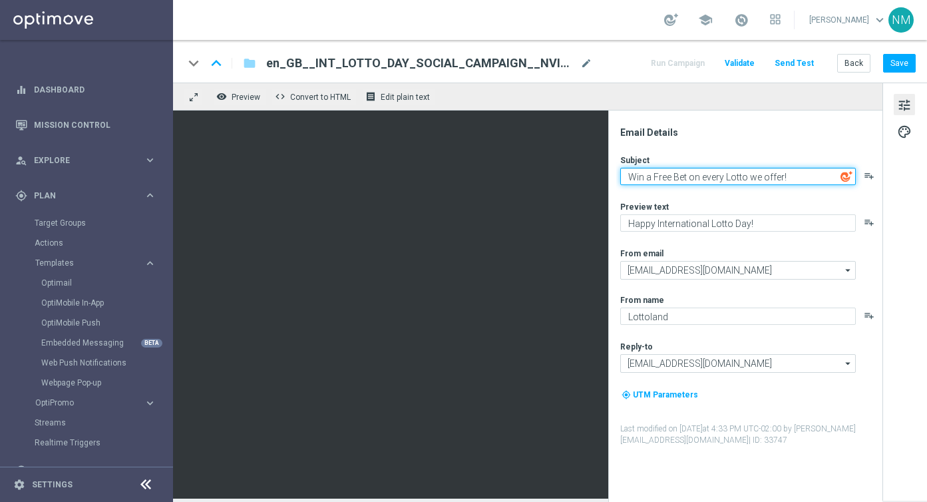
click at [713, 176] on textarea "Win a Free Bet on every Lotto we offer!" at bounding box center [738, 176] width 236 height 17
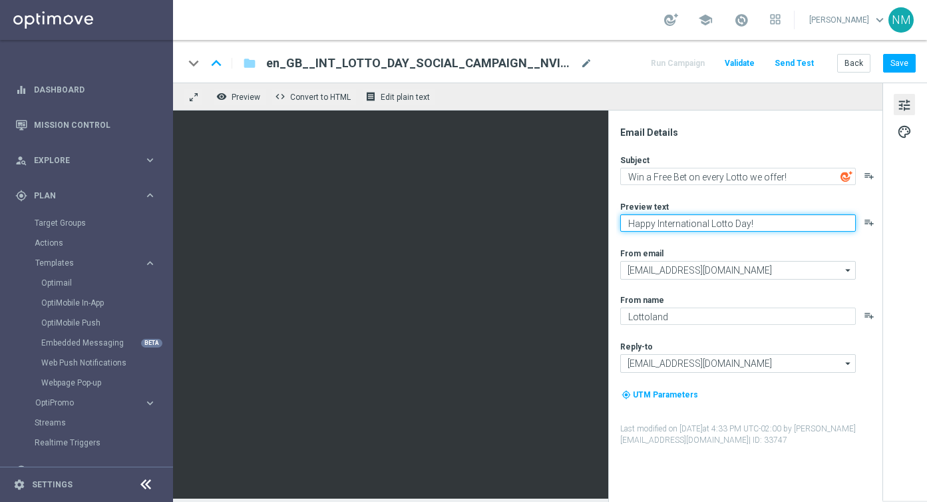
click at [705, 218] on textarea "Happy International Lotto Day!" at bounding box center [738, 222] width 236 height 17
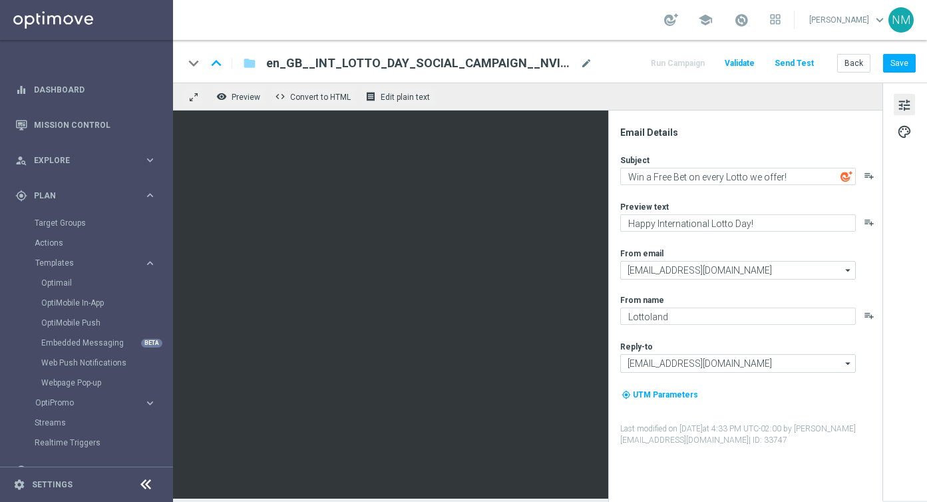
click at [295, 61] on span "en_GB__INT_LOTTO_DAY_SOCIAL_CAMPAIGN__NVIP_EMA_TAC_LT" at bounding box center [420, 63] width 309 height 16
click at [0, 0] on input "en_GB__INT_LOTTO_DAY_SOCIAL_CAMPAIGN__NVIP_EMA_TAC_LT" at bounding box center [0, 0] width 0 height 0
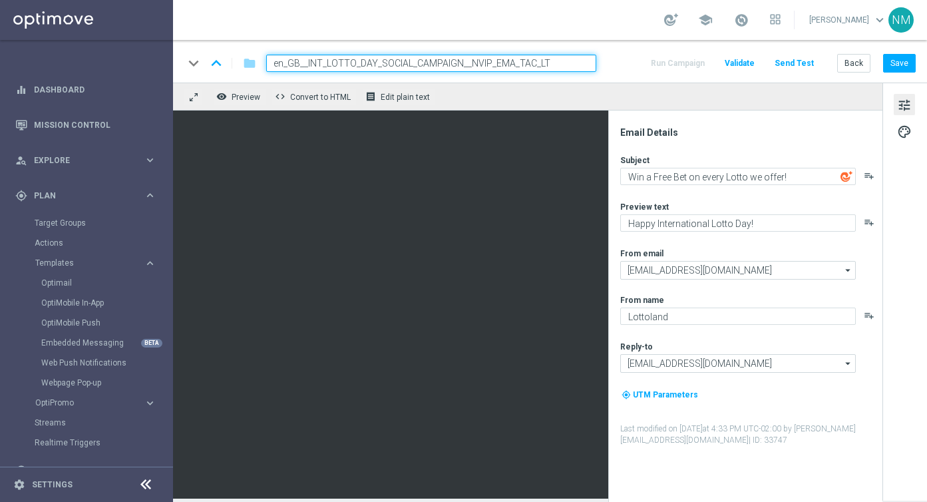
click at [295, 61] on input "en_GB__INT_LOTTO_DAY_SOCIAL_CAMPAIGN__NVIP_EMA_TAC_LT" at bounding box center [431, 63] width 330 height 17
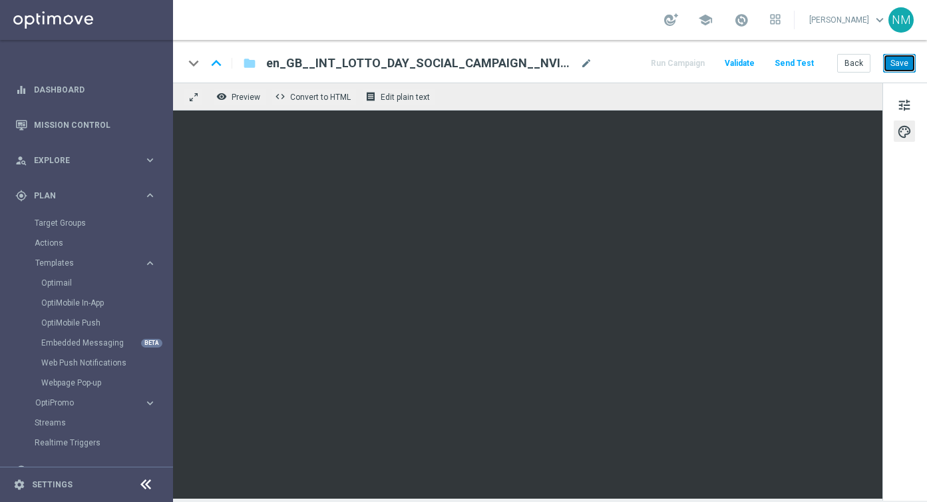
click at [902, 71] on button "Save" at bounding box center [899, 63] width 33 height 19
click at [903, 106] on span "tune" at bounding box center [904, 104] width 15 height 17
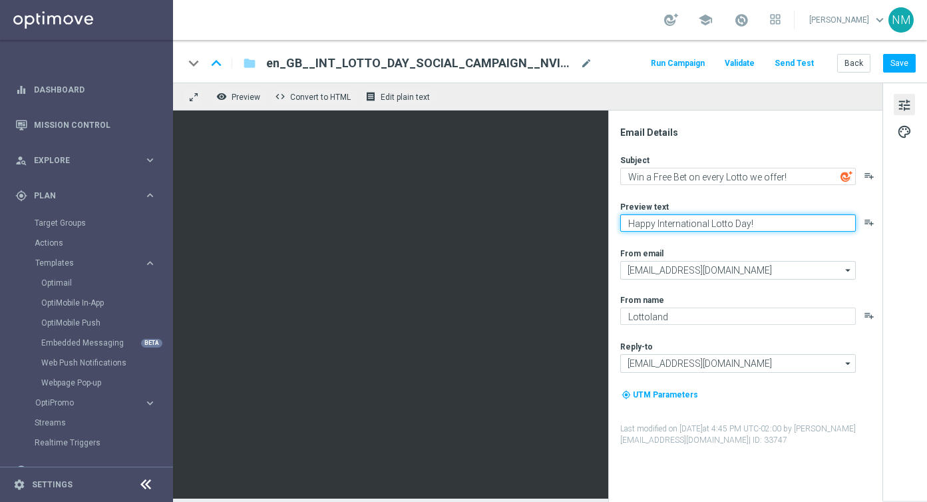
click at [656, 230] on textarea "Happy International Lotto Day!" at bounding box center [738, 222] width 236 height 17
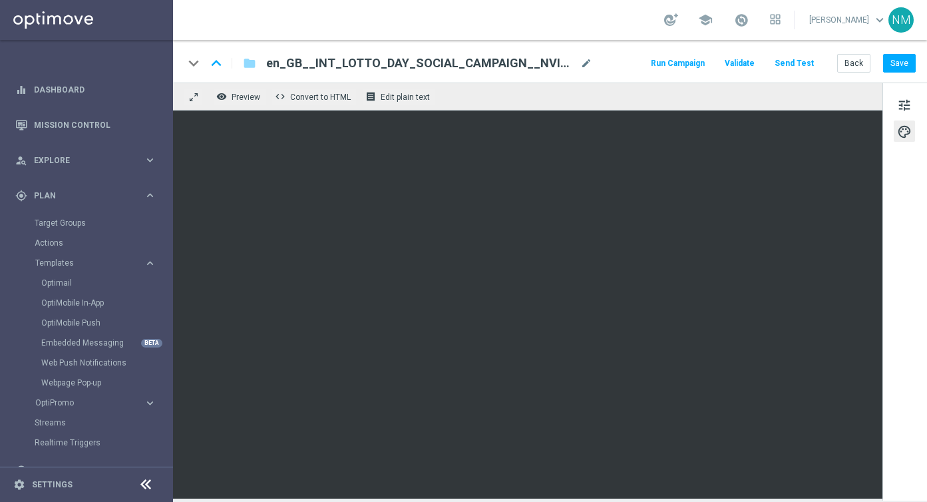
click at [793, 64] on button "Send Test" at bounding box center [794, 64] width 43 height 18
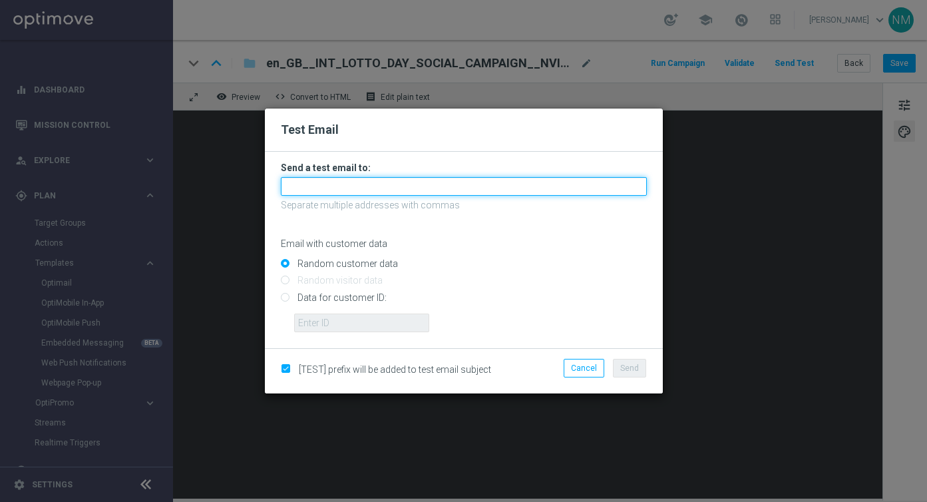
click at [384, 182] on input "text" at bounding box center [464, 186] width 366 height 19
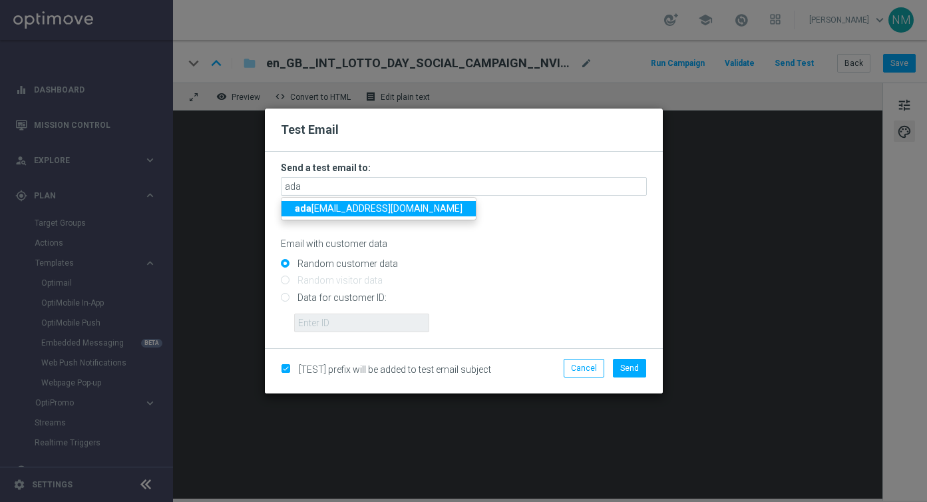
click at [339, 208] on span "ada [EMAIL_ADDRESS][DOMAIN_NAME]" at bounding box center [379, 208] width 168 height 11
type input "[PERSON_NAME][EMAIL_ADDRESS][DOMAIN_NAME]"
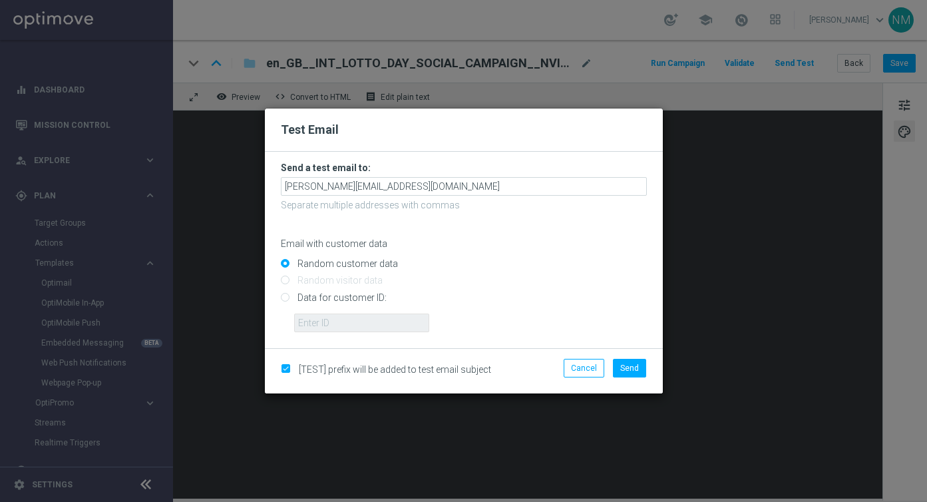
click at [326, 297] on input "Data for customer ID:" at bounding box center [464, 302] width 366 height 19
radio input "true"
click at [369, 258] on label "Random customer data" at bounding box center [346, 264] width 104 height 12
click at [369, 260] on input "Random customer data" at bounding box center [464, 269] width 366 height 19
radio input "true"
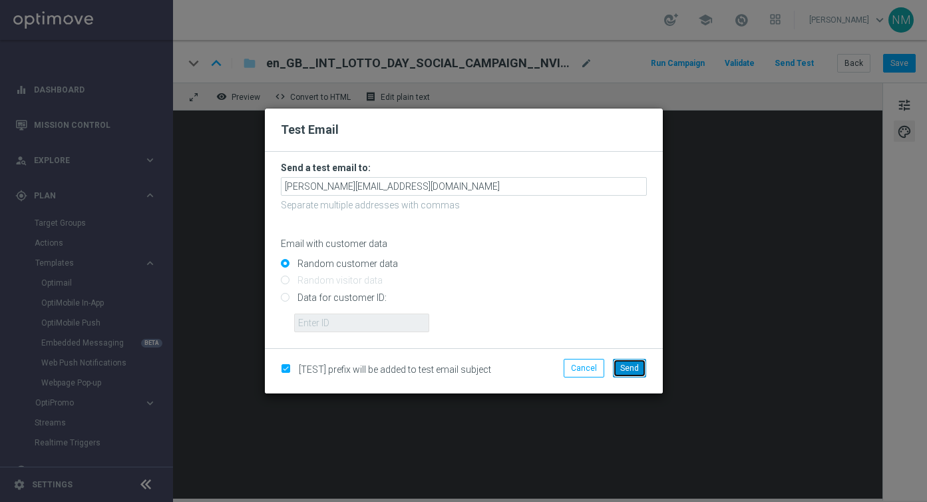
click at [624, 365] on span "Send" at bounding box center [629, 367] width 19 height 9
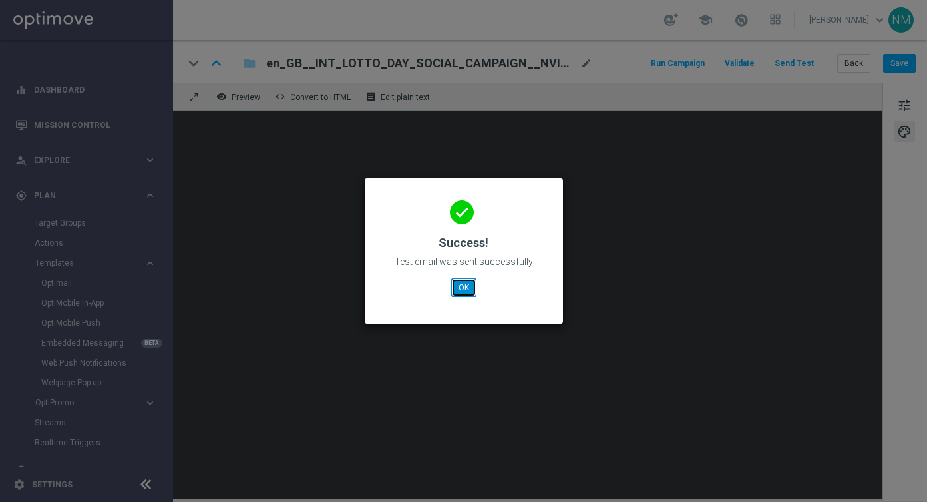
click at [464, 283] on button "OK" at bounding box center [463, 287] width 25 height 19
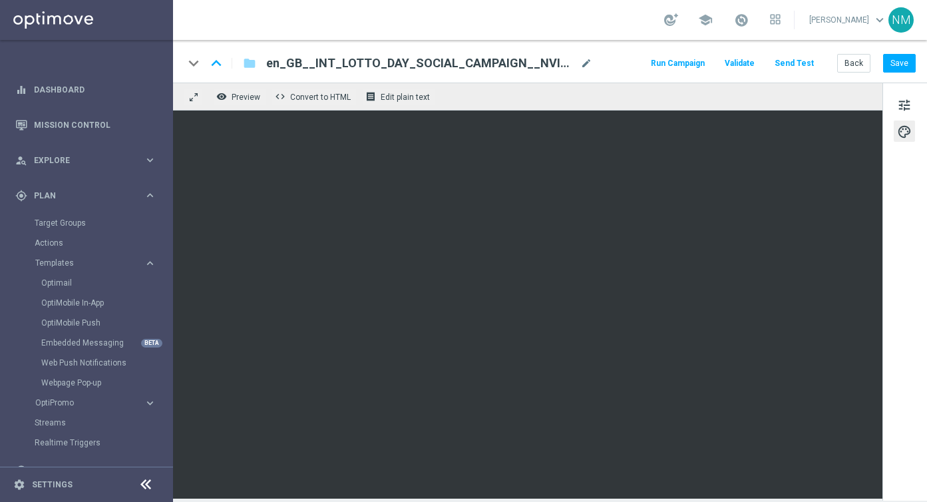
click at [807, 57] on button "Send Test" at bounding box center [794, 64] width 43 height 18
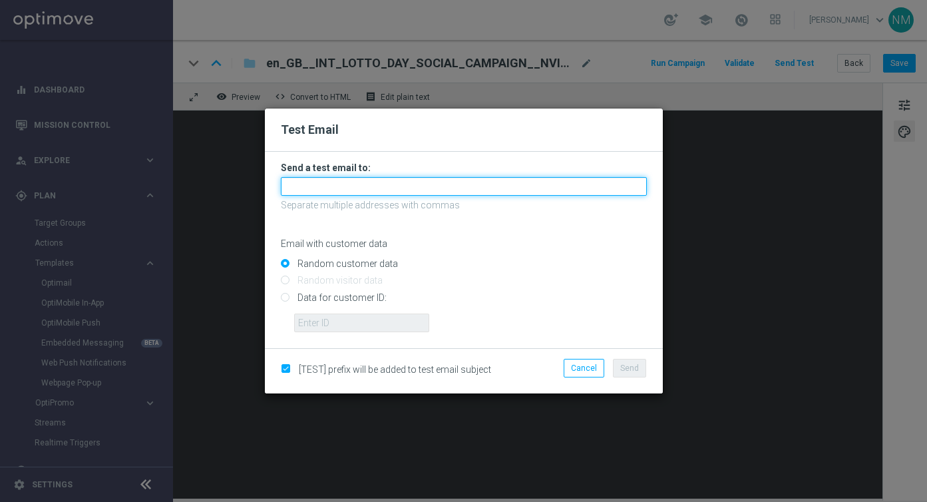
click at [391, 185] on input "text" at bounding box center [464, 186] width 366 height 19
type input "[PERSON_NAME][EMAIL_ADDRESS][PERSON_NAME][DOMAIN_NAME]"
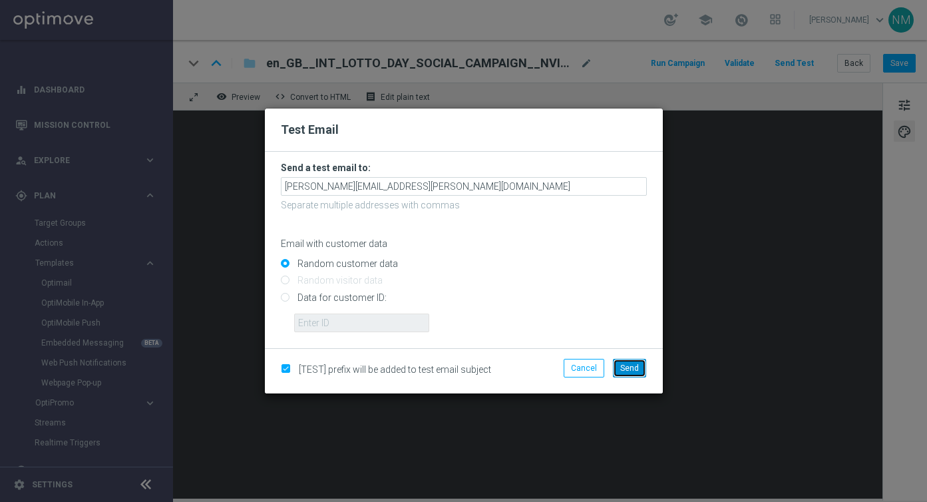
click at [630, 367] on span "Send" at bounding box center [629, 367] width 19 height 9
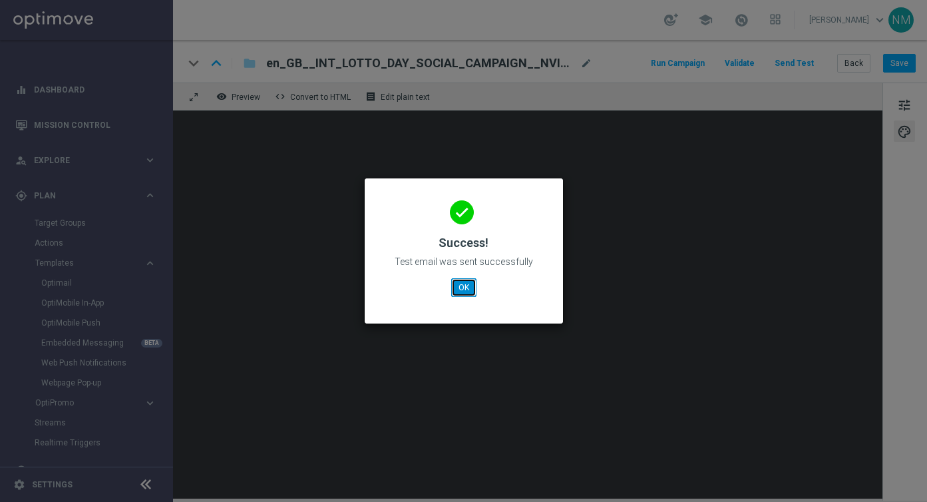
click at [456, 290] on button "OK" at bounding box center [463, 287] width 25 height 19
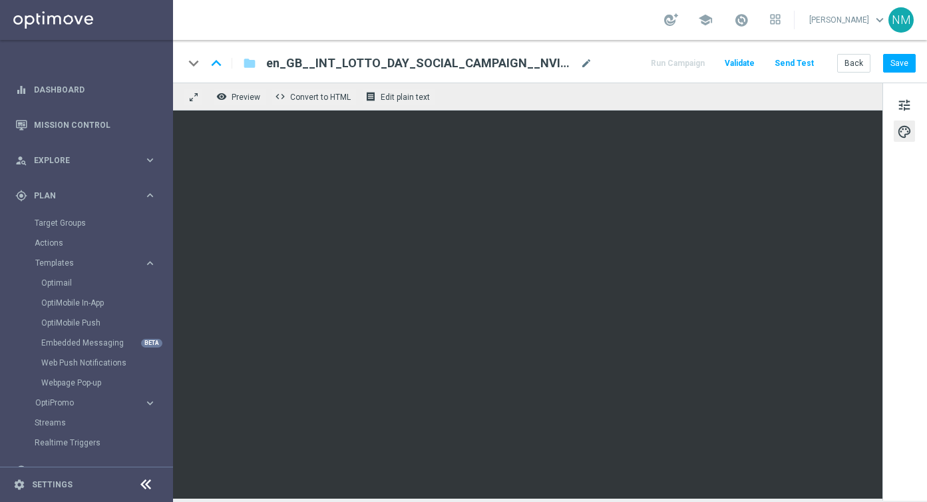
click at [781, 63] on button "Send Test" at bounding box center [794, 64] width 43 height 18
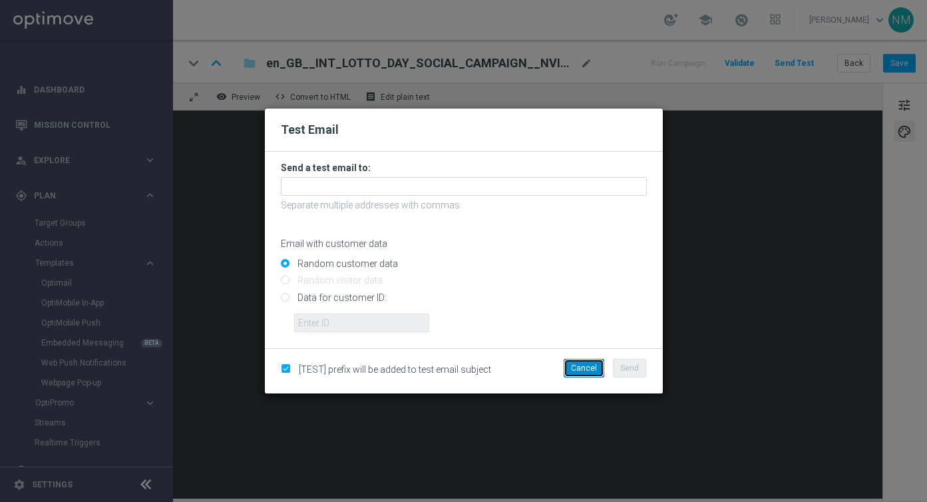
click at [589, 373] on button "Cancel" at bounding box center [584, 368] width 41 height 19
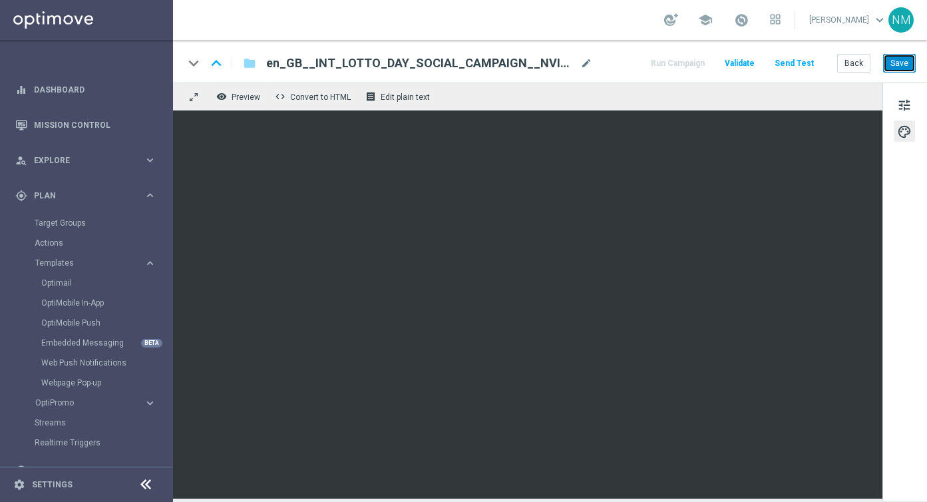
click at [900, 61] on button "Save" at bounding box center [899, 63] width 33 height 19
click at [795, 61] on button "Send Test" at bounding box center [794, 64] width 43 height 18
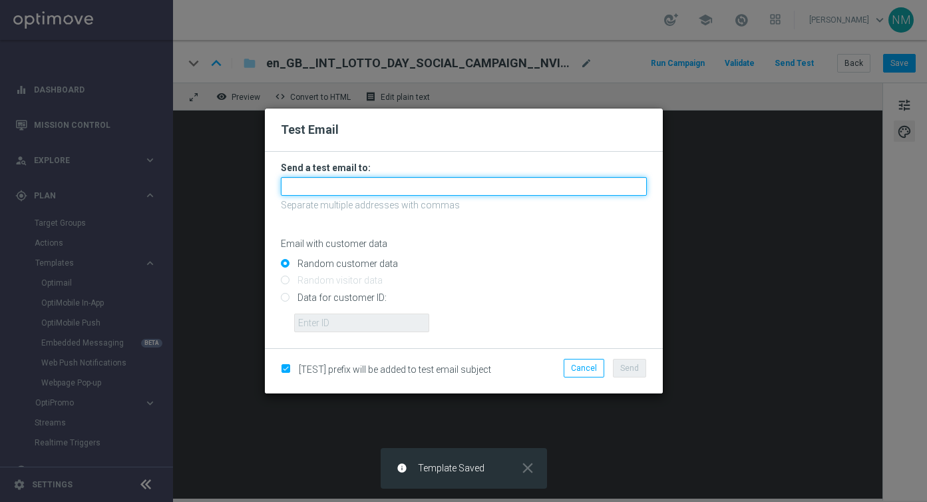
click at [355, 180] on input "text" at bounding box center [464, 186] width 366 height 19
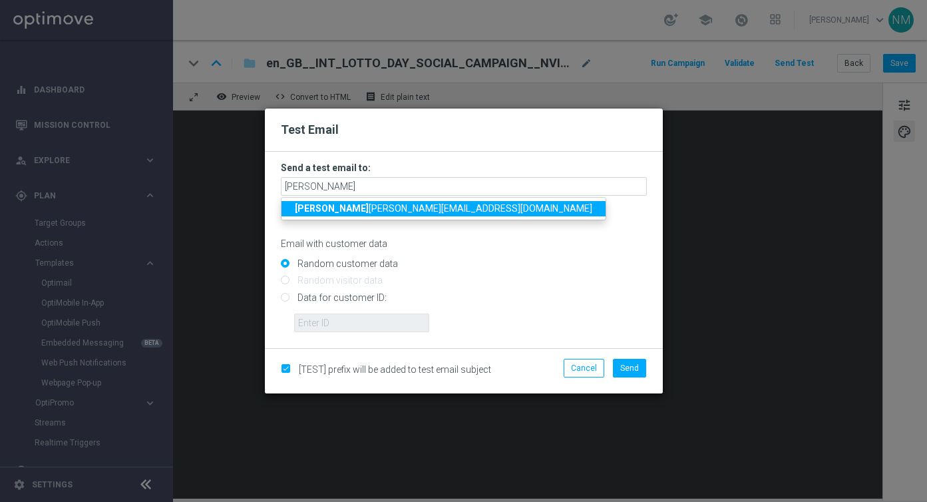
click at [299, 214] on strong "[PERSON_NAME]" at bounding box center [332, 208] width 74 height 11
type input "[PERSON_NAME][EMAIL_ADDRESS][PERSON_NAME][DOMAIN_NAME]"
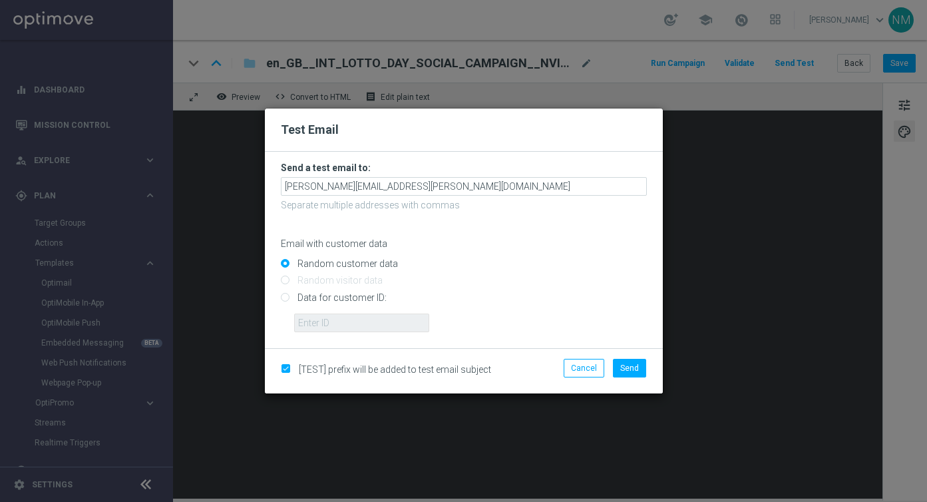
click at [612, 366] on li "Send" at bounding box center [630, 368] width 40 height 19
click at [626, 366] on span "Send" at bounding box center [629, 367] width 19 height 9
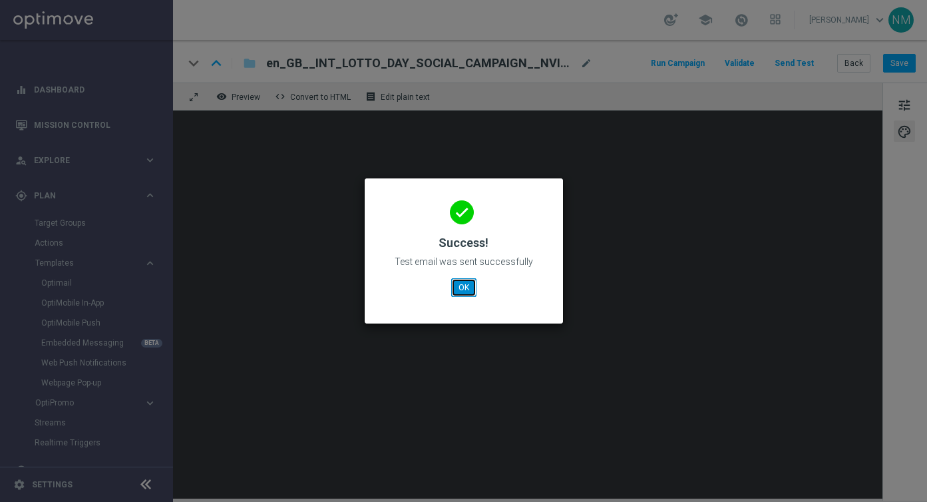
click at [463, 286] on button "OK" at bounding box center [463, 287] width 25 height 19
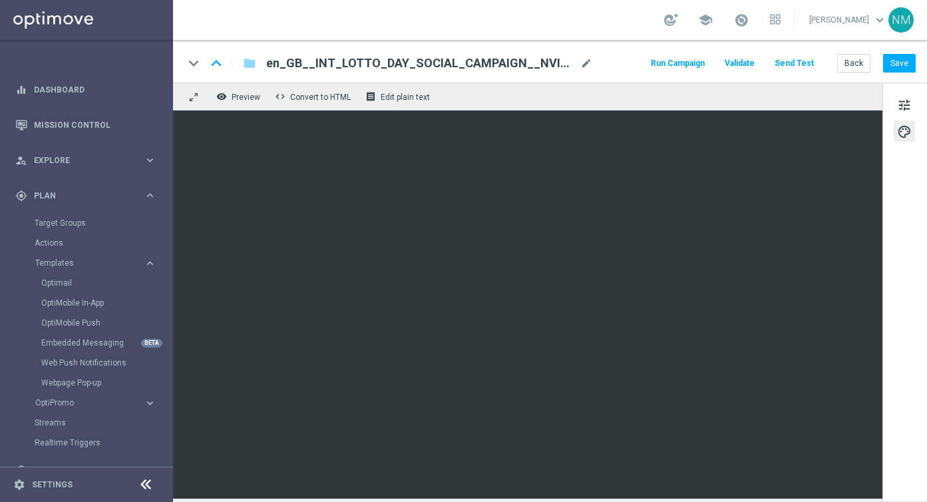
click at [805, 63] on button "Send Test" at bounding box center [794, 64] width 43 height 18
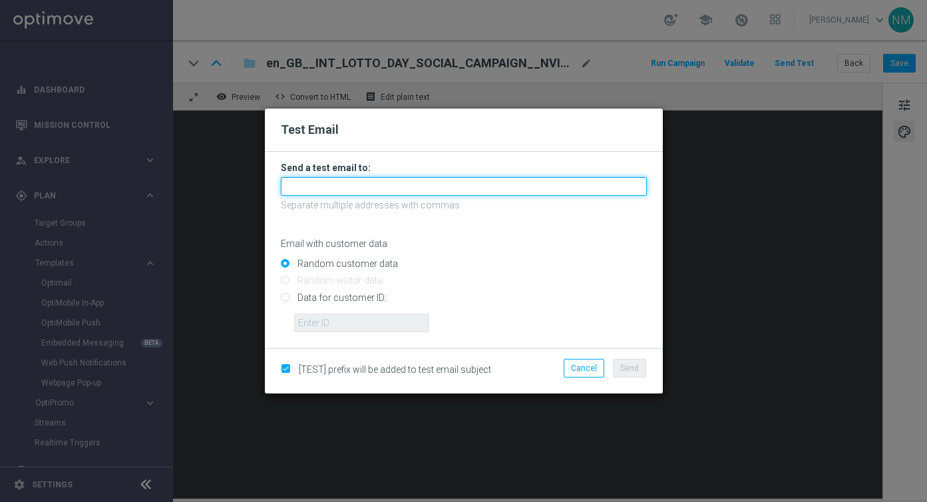
click at [454, 184] on input "text" at bounding box center [464, 186] width 366 height 19
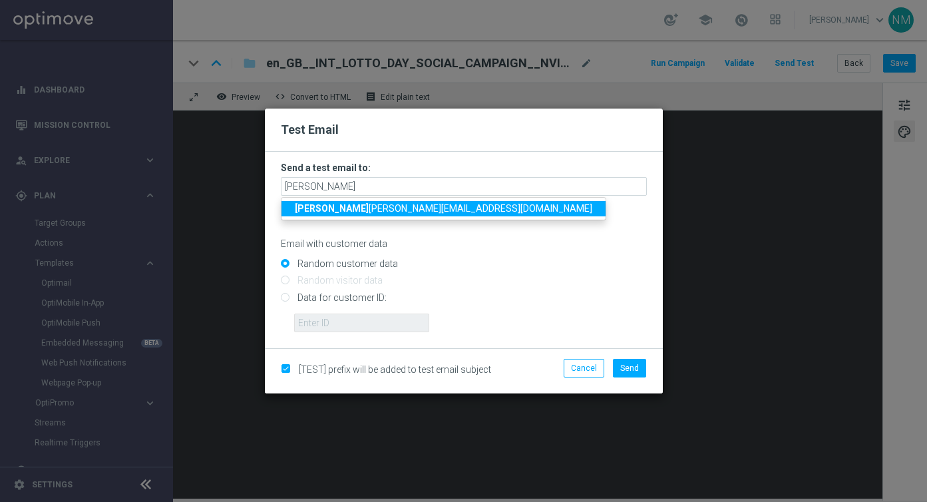
click at [383, 211] on span "emil [EMAIL_ADDRESS][DOMAIN_NAME]" at bounding box center [443, 208] width 297 height 11
type input "[PERSON_NAME][EMAIL_ADDRESS][PERSON_NAME][DOMAIN_NAME]"
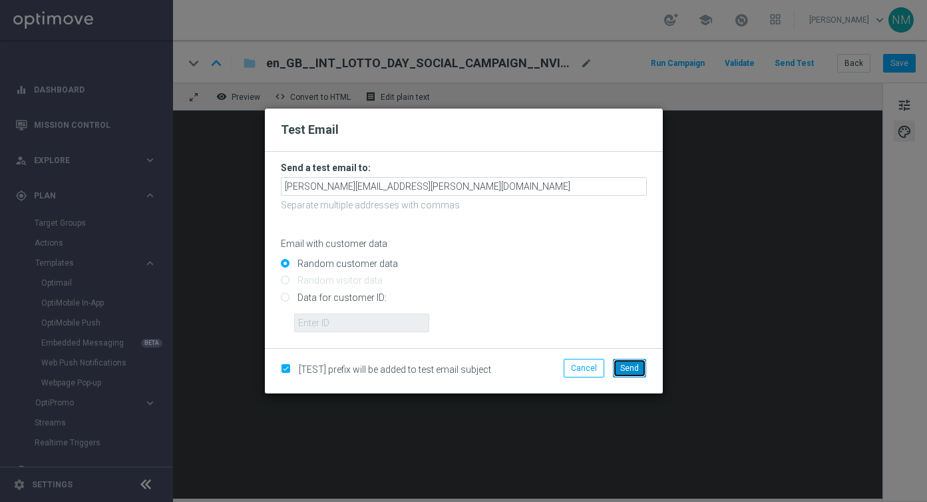
click at [618, 363] on button "Send" at bounding box center [629, 368] width 33 height 19
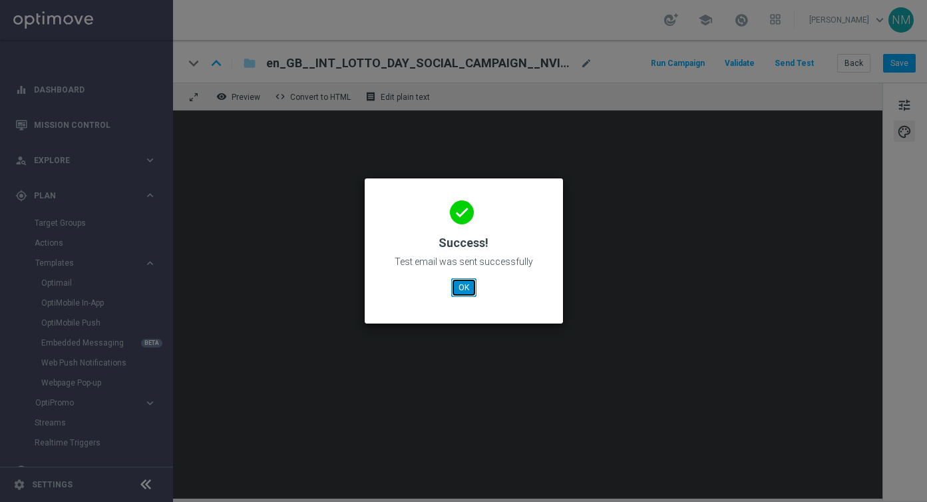
click at [472, 293] on button "OK" at bounding box center [463, 287] width 25 height 19
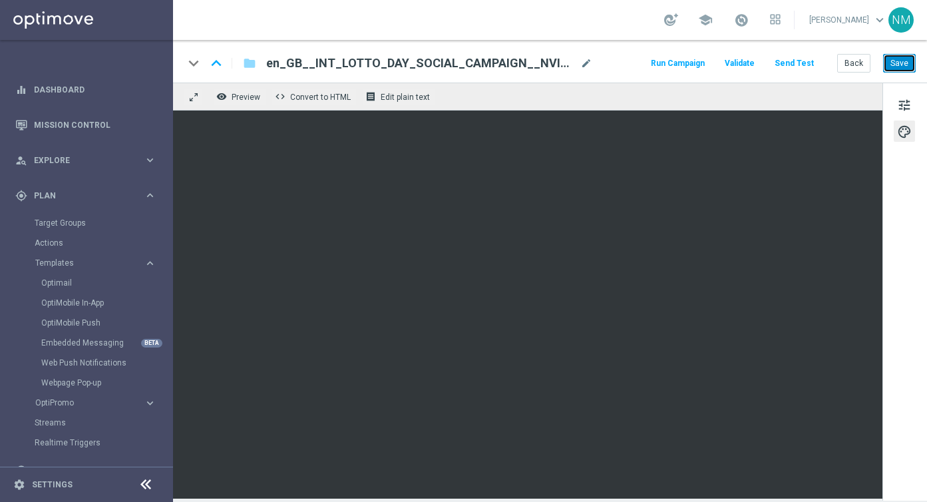
click at [897, 61] on button "Save" at bounding box center [899, 63] width 33 height 19
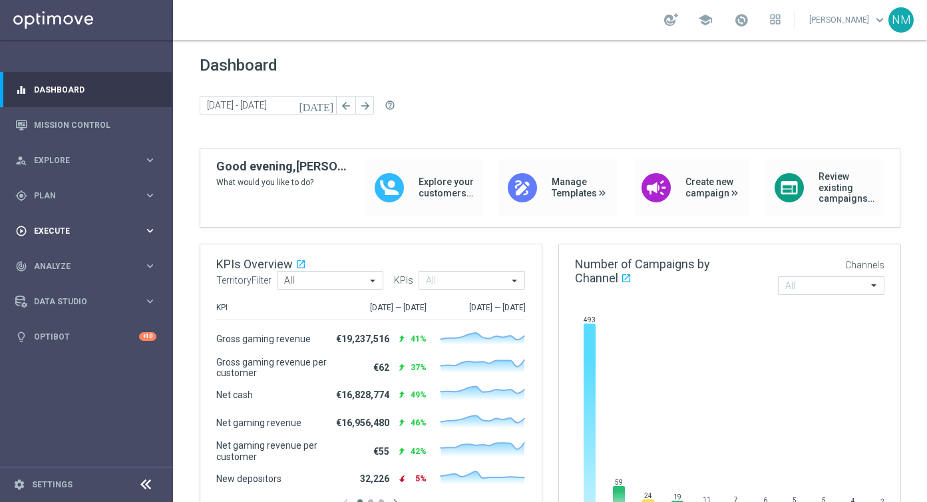
click at [70, 228] on span "Execute" at bounding box center [89, 231] width 110 height 8
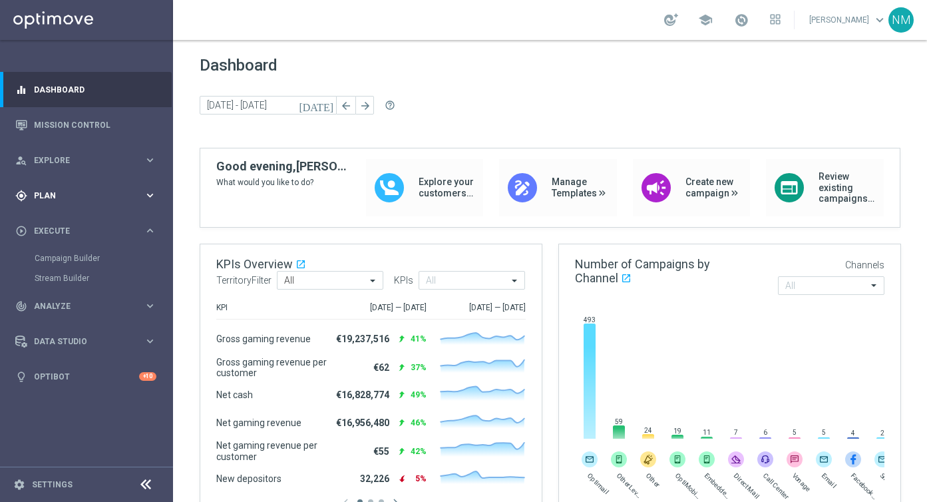
click at [65, 190] on div "gps_fixed Plan" at bounding box center [79, 196] width 128 height 12
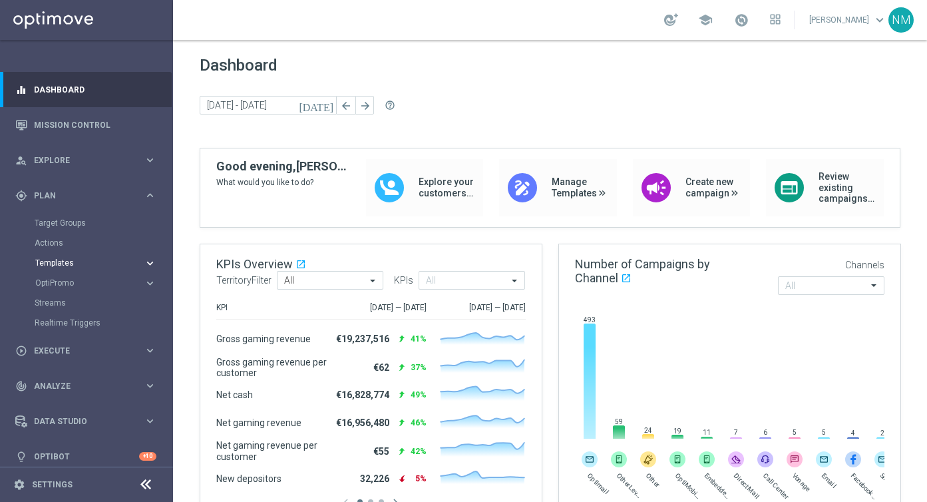
click at [67, 265] on span "Templates" at bounding box center [82, 263] width 95 height 8
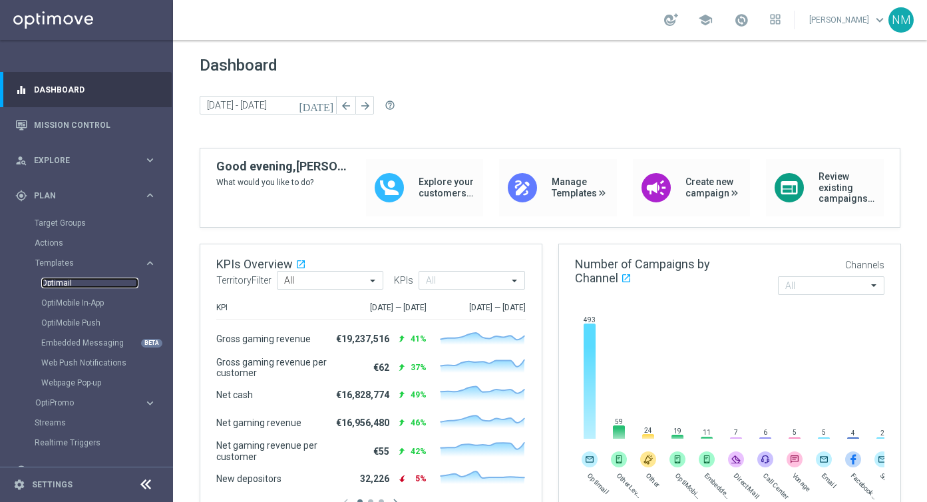
click at [51, 282] on link "Optimail" at bounding box center [89, 282] width 97 height 11
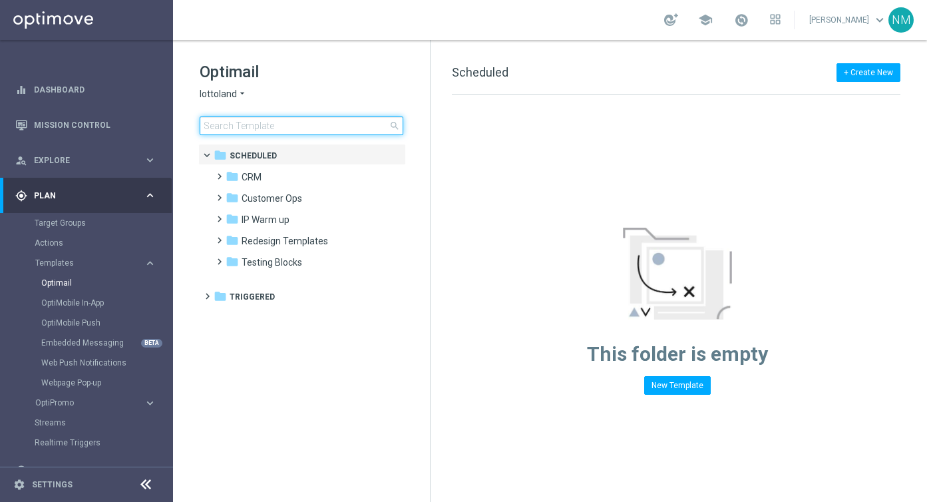
click at [236, 120] on input at bounding box center [302, 125] width 204 height 19
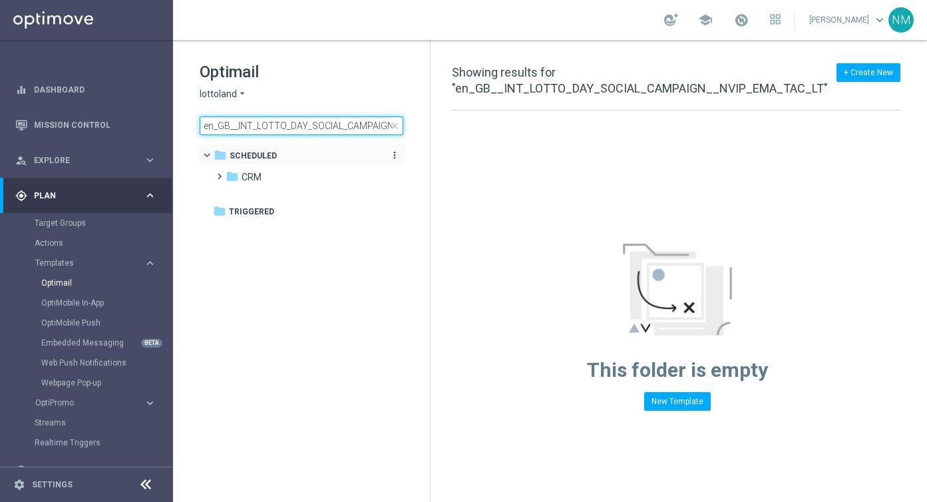
scroll to position [0, 85]
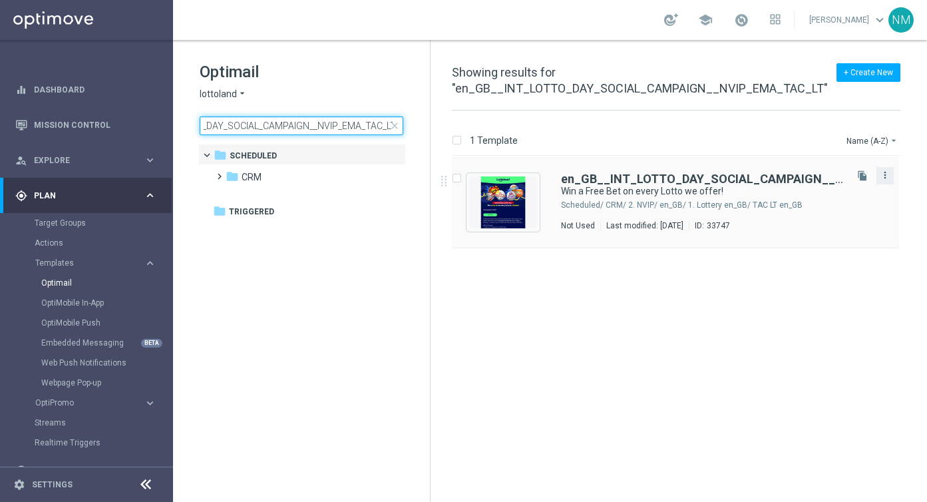
type input "en_GB__INT_LOTTO_DAY_SOCIAL_CAMPAIGN__NVIP_EMA_TAC_LT"
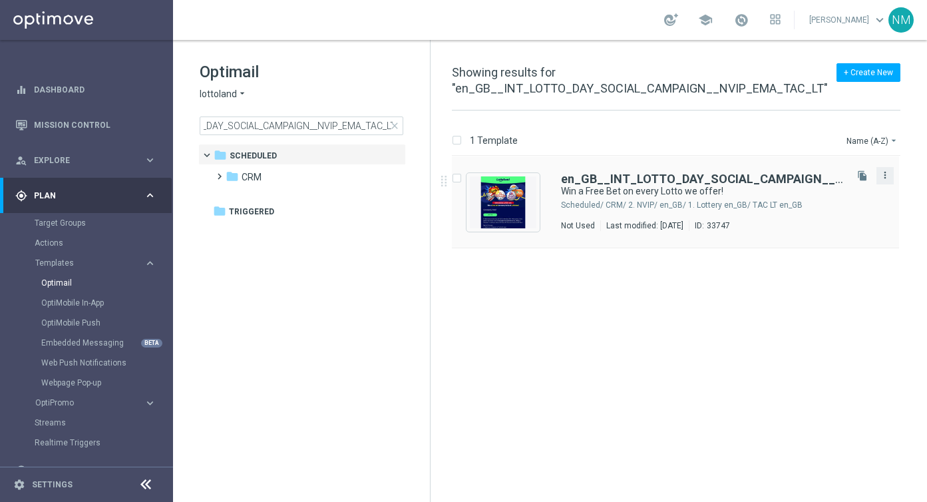
click at [884, 174] on icon "more_vert" at bounding box center [885, 175] width 11 height 11
click at [812, 212] on span "Copy To" at bounding box center [806, 208] width 29 height 9
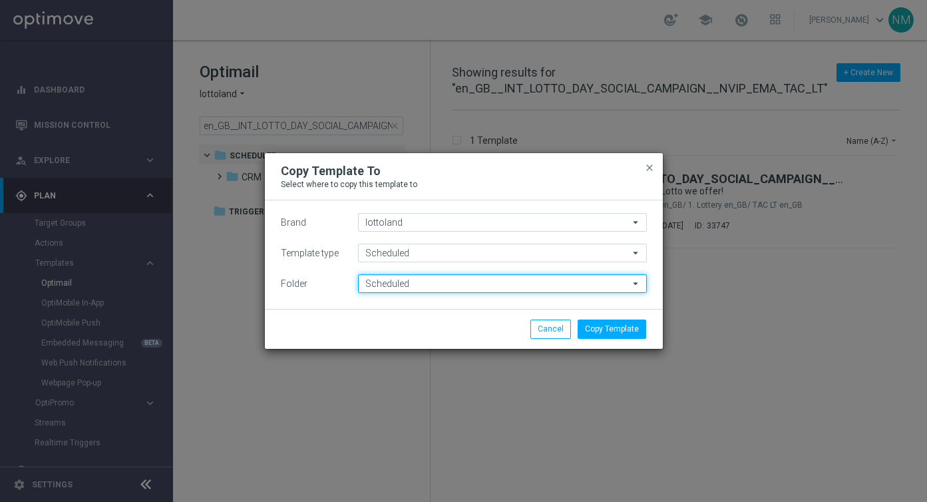
click at [407, 287] on input "Scheduled" at bounding box center [502, 283] width 289 height 19
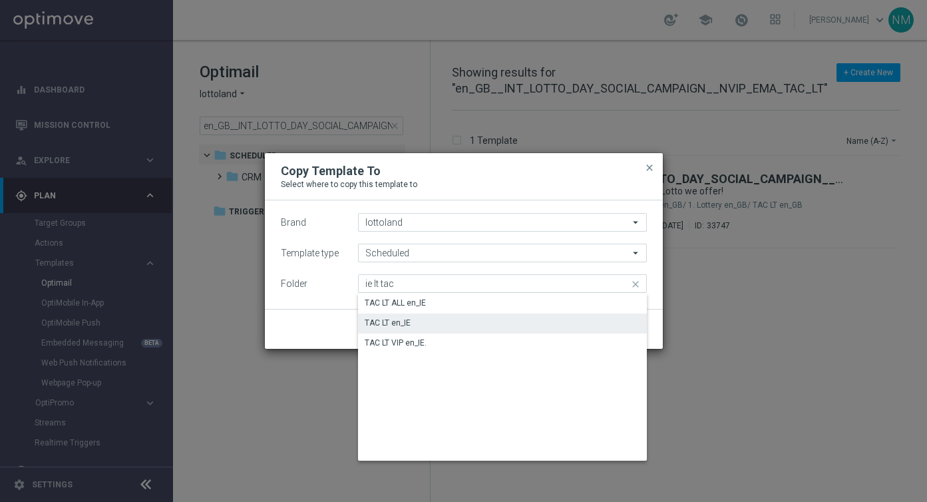
click at [438, 319] on div "TAC LT en_IE" at bounding box center [502, 322] width 289 height 19
type input "TAC LT en_IE"
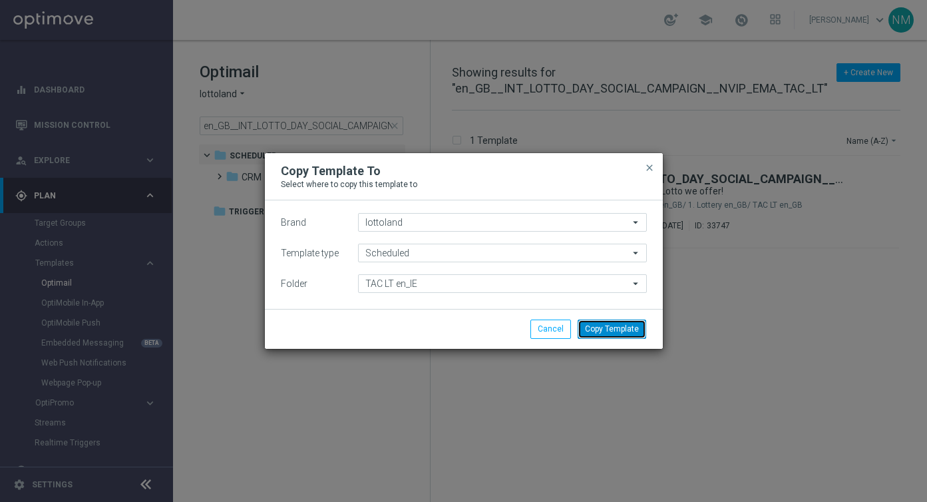
click at [586, 330] on button "Copy Template" at bounding box center [612, 328] width 69 height 19
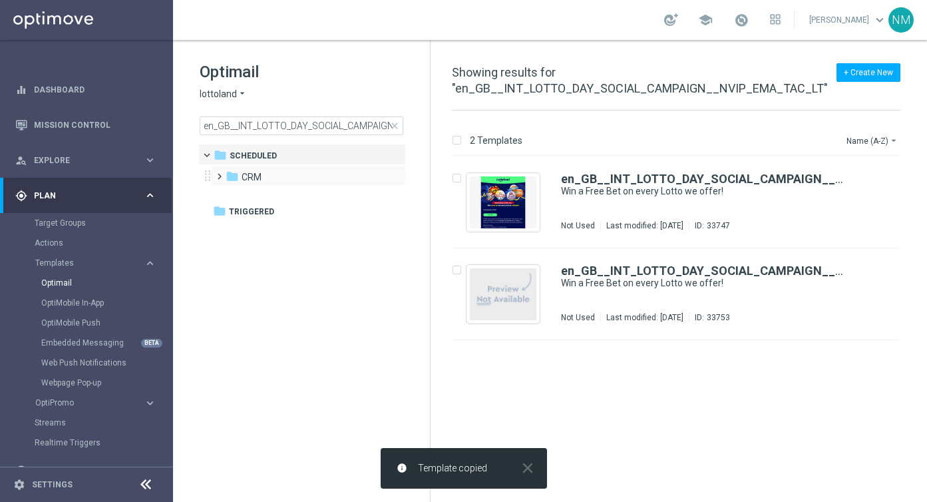
click at [220, 173] on span at bounding box center [217, 170] width 6 height 5
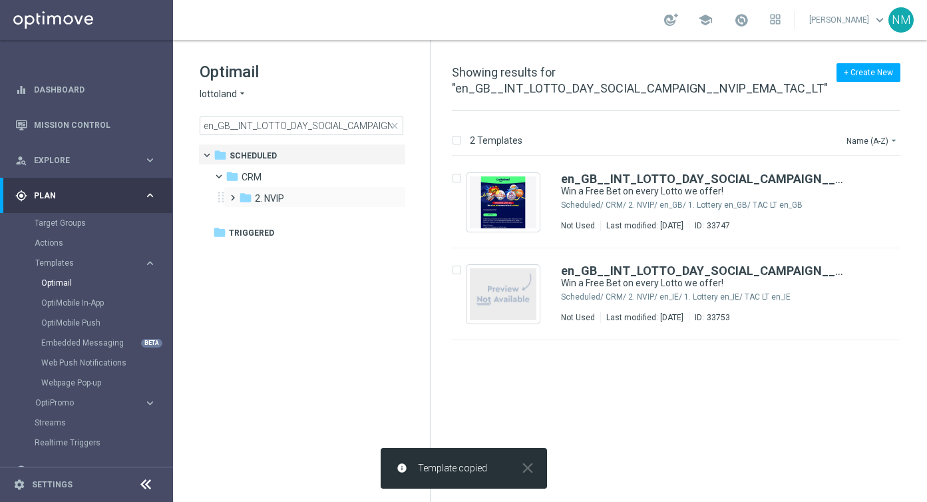
click at [229, 194] on span at bounding box center [230, 191] width 6 height 5
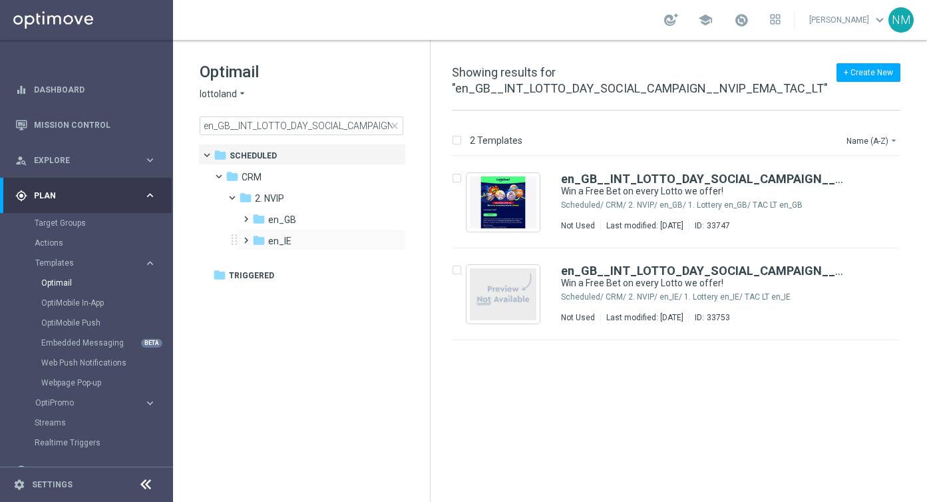
click at [242, 237] on span at bounding box center [243, 234] width 6 height 5
click at [259, 258] on span at bounding box center [257, 255] width 6 height 5
click at [275, 283] on tree-node-expander at bounding box center [272, 282] width 11 height 12
click at [295, 284] on span "TAC LT en_IE" at bounding box center [321, 283] width 55 height 12
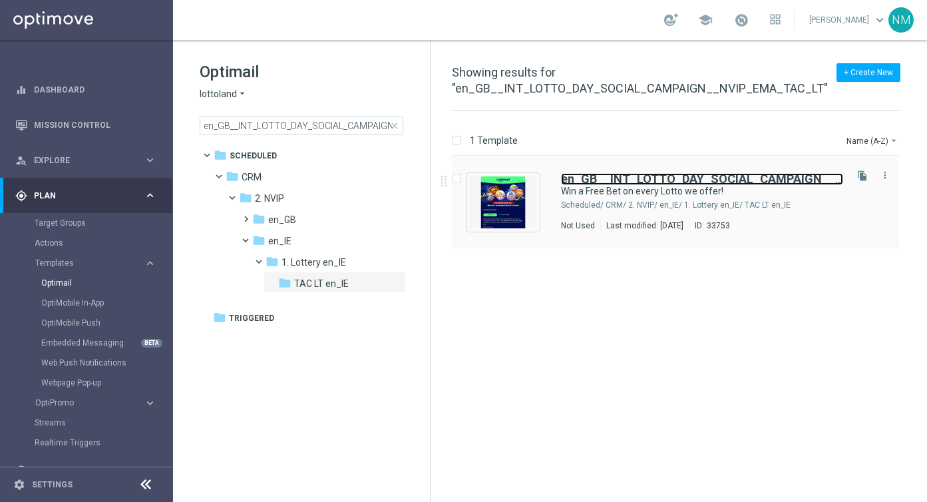
click at [580, 177] on b "en_GB__INT_LOTTO_DAY_SOCIAL_CAMPAIGN__NVIP_EMA_TAC_LT" at bounding box center [752, 179] width 383 height 14
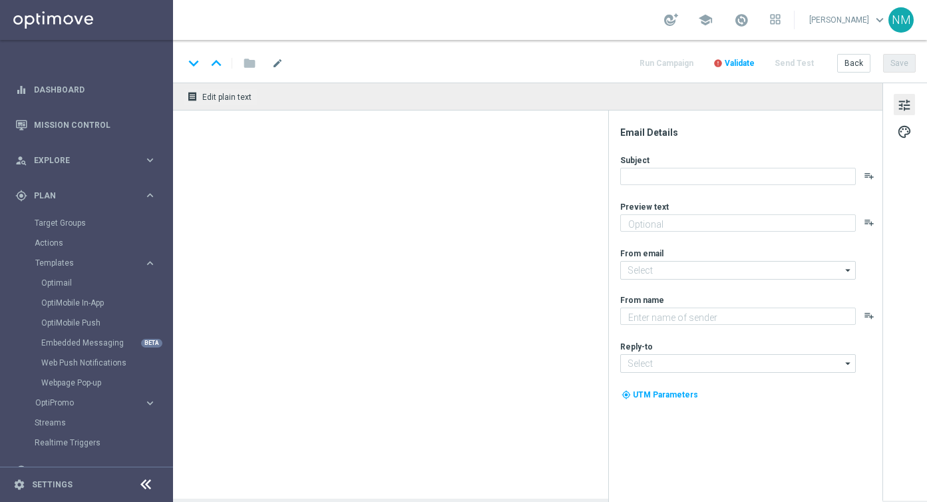
type textarea "Happy International Lotto Day!"
type input "[EMAIL_ADDRESS][DOMAIN_NAME]"
type textarea "Lottoland"
type input "[EMAIL_ADDRESS][DOMAIN_NAME]"
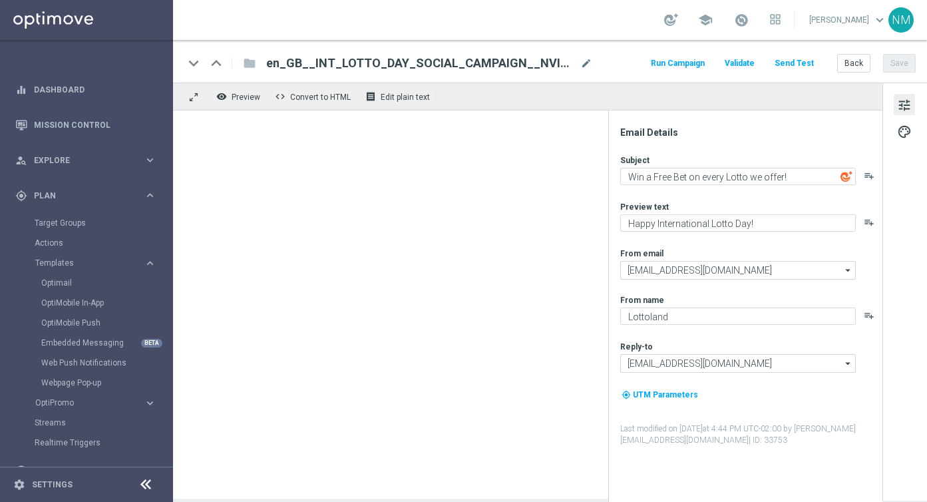
click at [406, 65] on span "en_GB__INT_LOTTO_DAY_SOCIAL_CAMPAIGN__NVIP_EMA_TAC_LT(1)" at bounding box center [420, 63] width 309 height 16
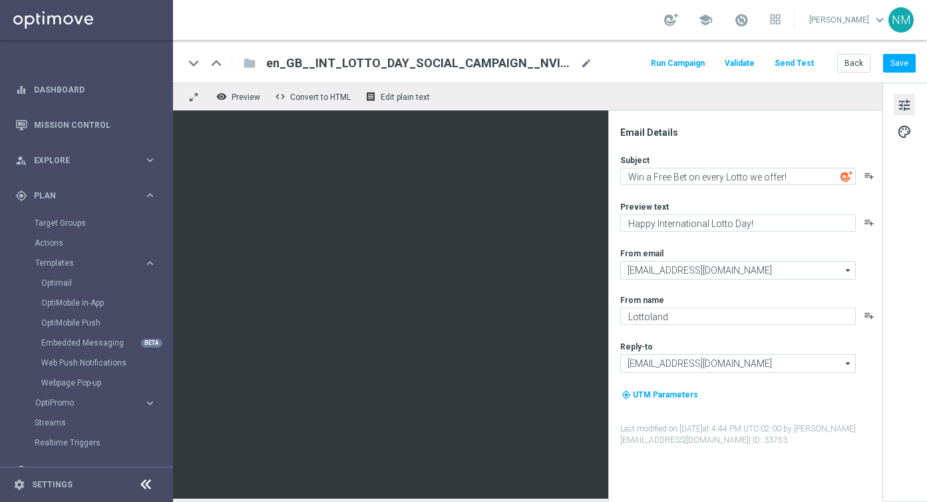
click at [441, 60] on span "en_GB__INT_LOTTO_DAY_SOCIAL_CAMPAIGN__NVIP_EMA_TAC_LT(1)" at bounding box center [420, 63] width 309 height 16
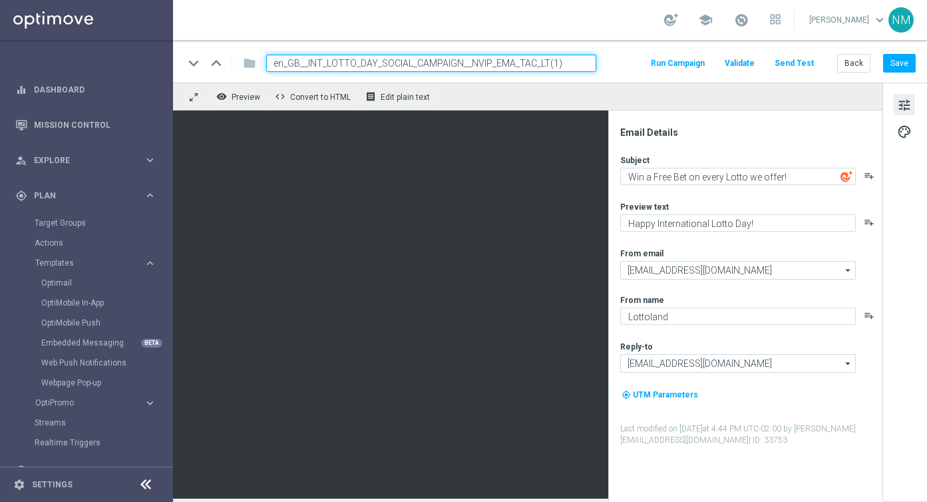
click at [441, 60] on input "en_GB__INT_LOTTO_DAY_SOCIAL_CAMPAIGN__NVIP_EMA_TAC_LT(1)" at bounding box center [431, 63] width 330 height 17
paste input "IE__INT_LOTTO_DAY_SOCIAL_CAMPAIGN__NVIP_EMA_TAC_LT"
type input "en_IE__INT_LOTTO_DAY_SOCIAL_CAMPAIGN__NVIP_EMA_TAC_LT"
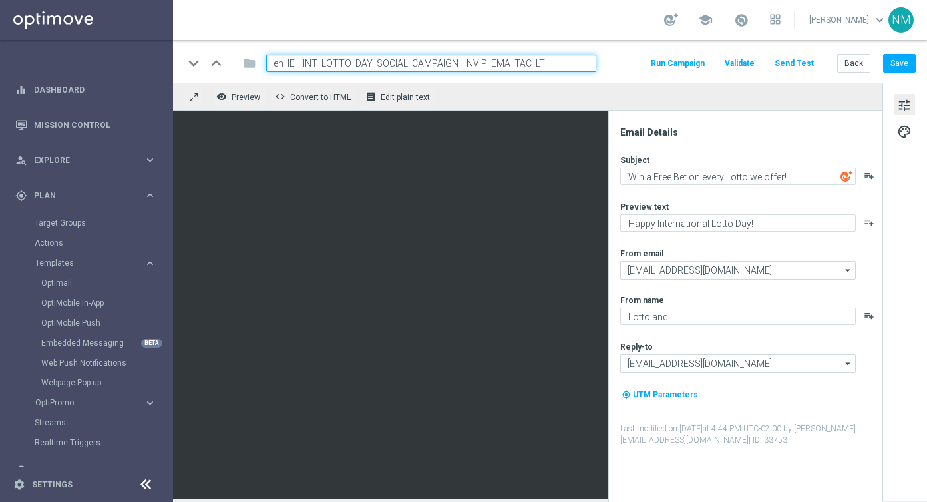
click at [609, 61] on div "keyboard_arrow_down keyboard_arrow_up folder en_IE__INT_LOTTO_DAY_SOCIAL_CAMPAI…" at bounding box center [550, 63] width 732 height 17
click at [570, 65] on input "en_IE__INT_LOTTO_DAY_SOCIAL_CAMPAIGN__NVIP_EMA_TAC_LT" at bounding box center [431, 63] width 330 height 17
click at [612, 65] on div "keyboard_arrow_down keyboard_arrow_up folder en_IE__INT_LOTTO_DAY_SOCIAL_CAMPAI…" at bounding box center [550, 63] width 732 height 17
click at [714, 360] on input "[EMAIL_ADDRESS][DOMAIN_NAME]" at bounding box center [738, 363] width 236 height 19
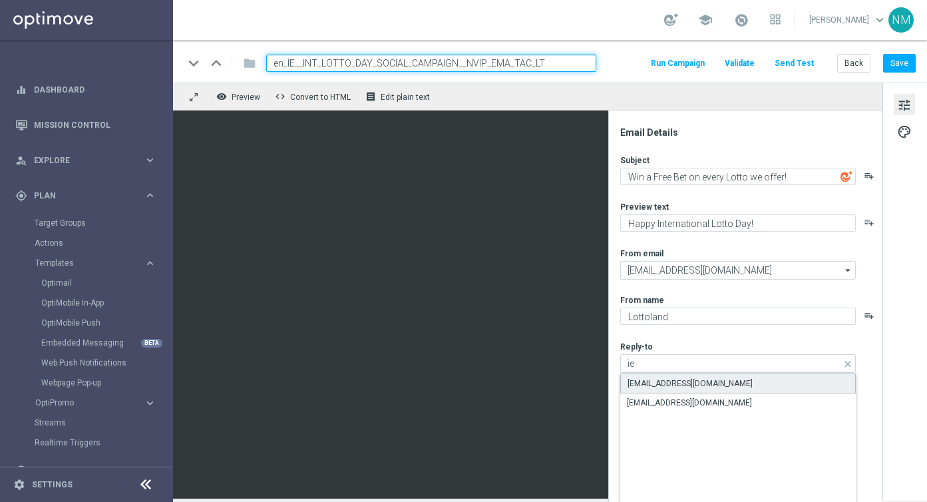
click at [665, 377] on div "support@lottoland.ie" at bounding box center [690, 383] width 125 height 12
type input "support@lottoland.ie"
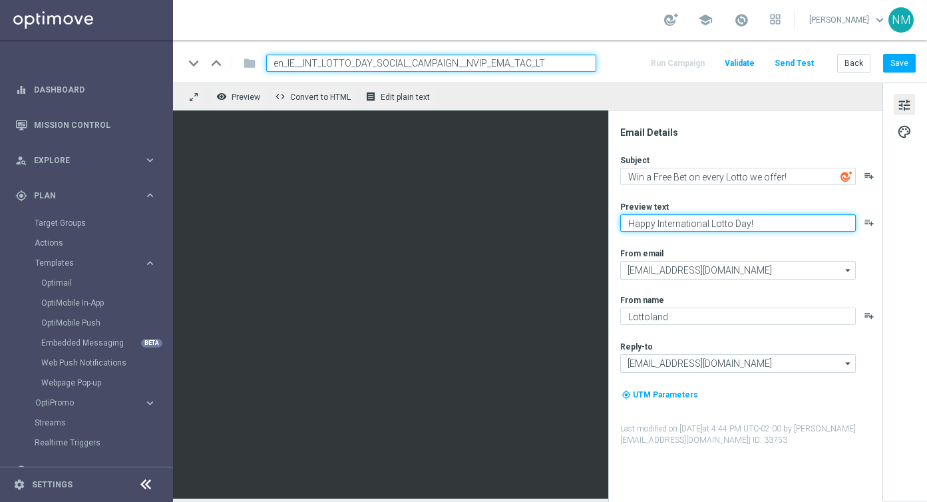
click at [713, 220] on textarea "Happy International Lotto Day!" at bounding box center [738, 222] width 236 height 17
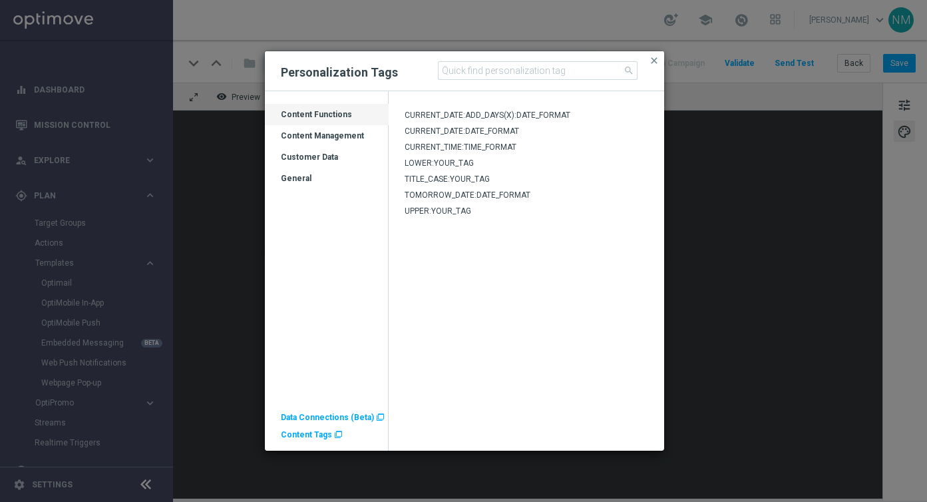
click at [311, 433] on span "Content Tags" at bounding box center [306, 434] width 51 height 9
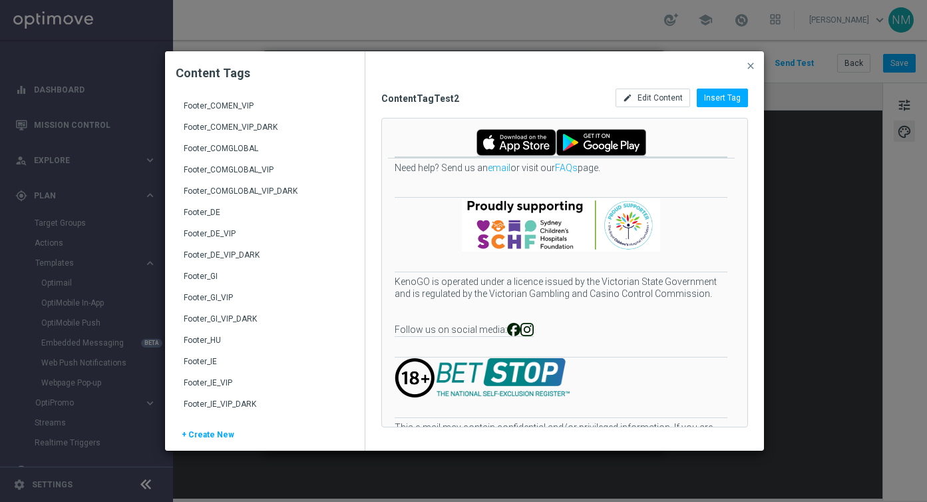
scroll to position [262, 0]
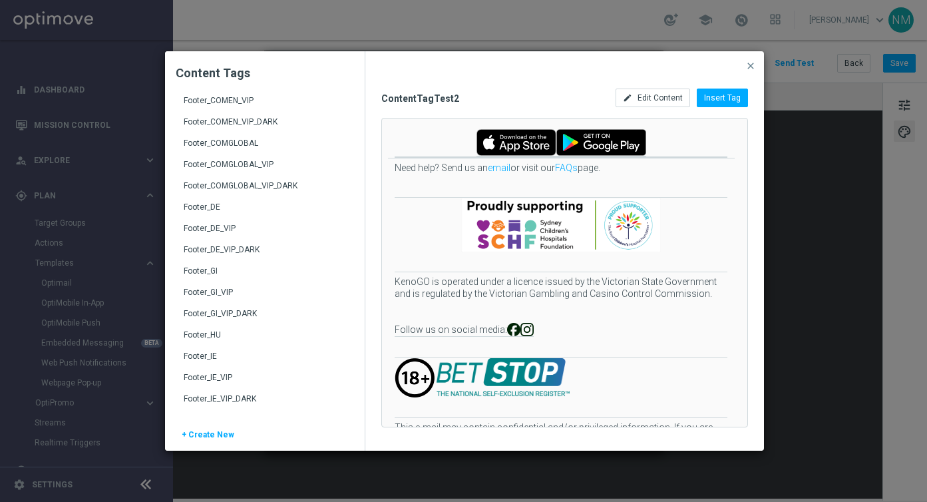
click at [218, 352] on div "Footer_IE" at bounding box center [266, 361] width 165 height 21
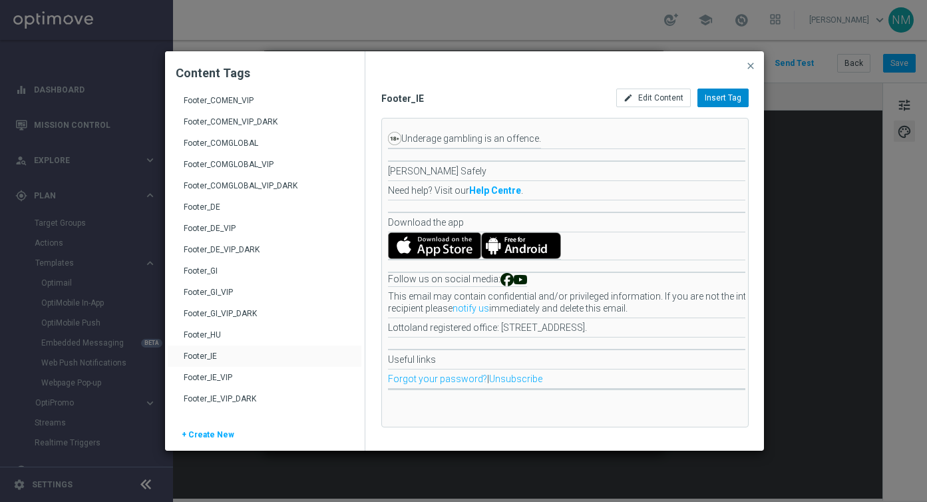
click at [741, 98] on div "Insert Tag" at bounding box center [722, 98] width 51 height 19
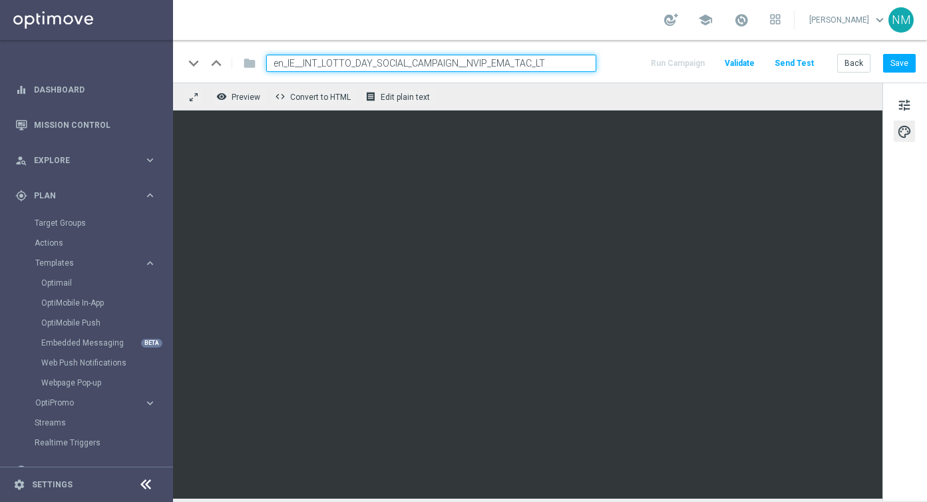
click at [738, 67] on button "Validate" at bounding box center [740, 64] width 34 height 18
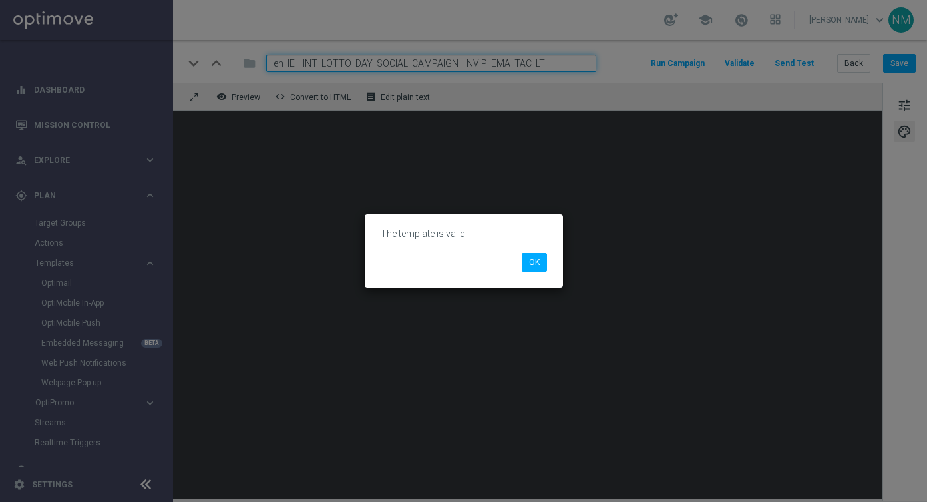
click at [546, 256] on li "OK" at bounding box center [534, 262] width 32 height 19
click at [544, 257] on button "OK" at bounding box center [534, 262] width 25 height 19
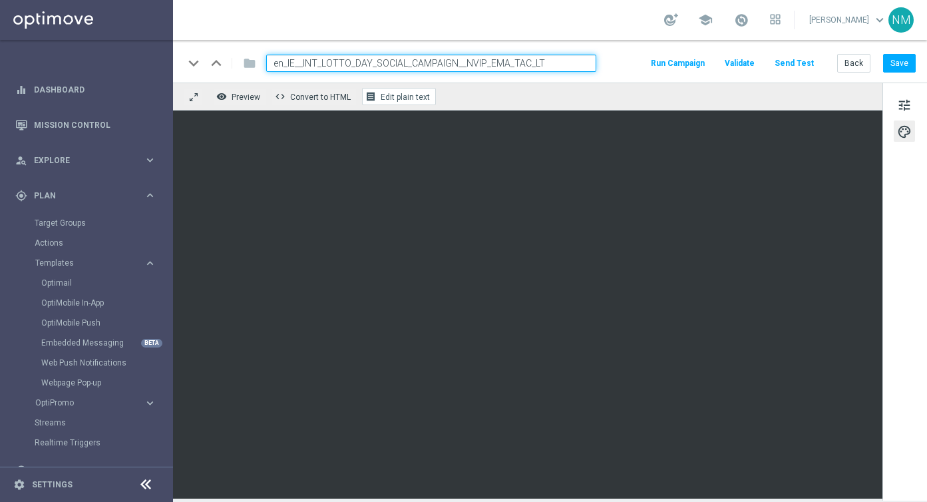
click at [391, 95] on span "Edit plain text" at bounding box center [405, 96] width 49 height 9
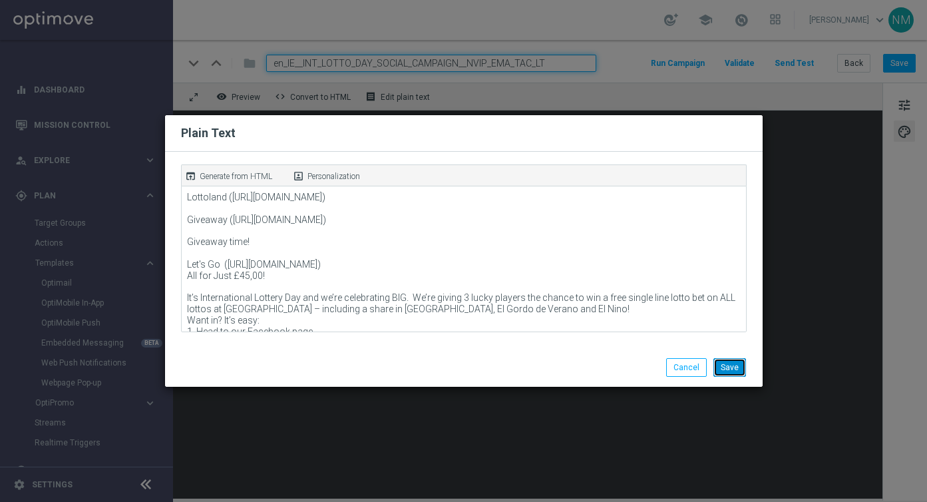
click at [721, 361] on button "Save" at bounding box center [729, 367] width 33 height 19
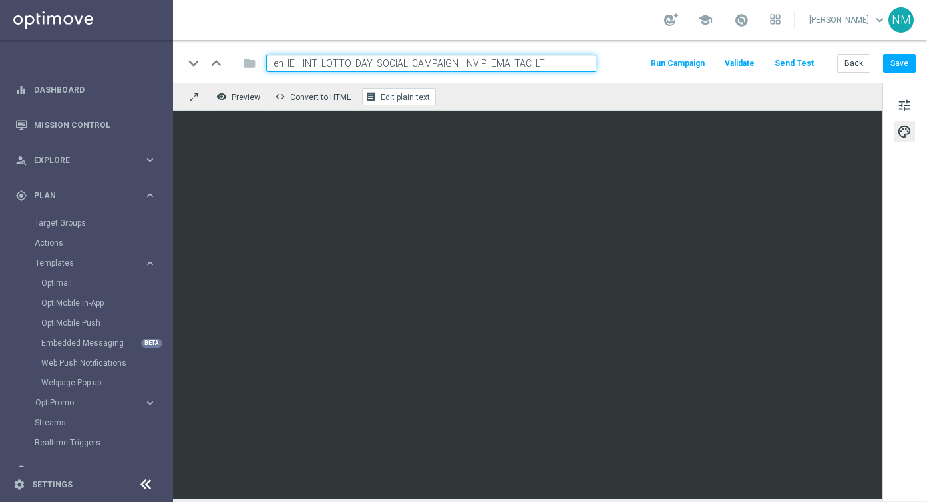
click at [409, 102] on button "receipt Edit plain text" at bounding box center [399, 96] width 74 height 17
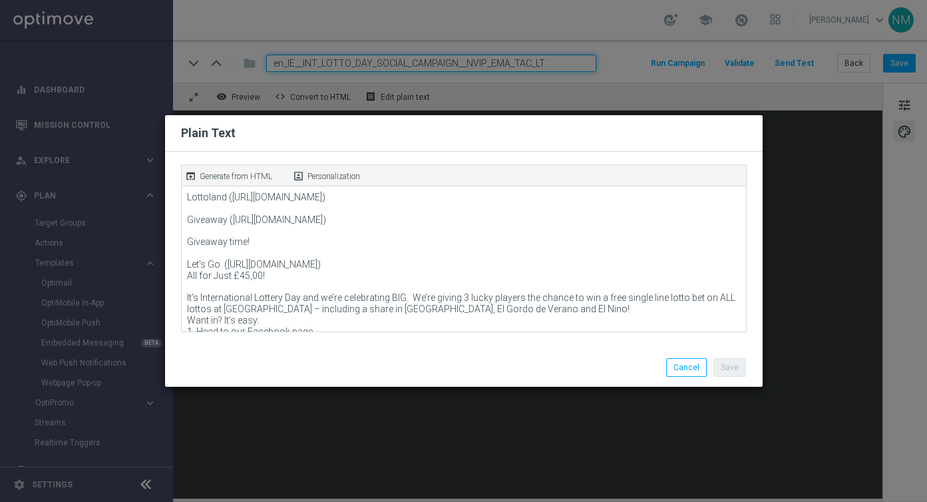
click at [230, 166] on div "open_in_browser Generate from HTML portrait Personalization" at bounding box center [464, 174] width 566 height 21
click at [230, 168] on div "open_in_browser Generate from HTML" at bounding box center [236, 176] width 108 height 19
click at [688, 369] on button "Cancel" at bounding box center [686, 367] width 41 height 19
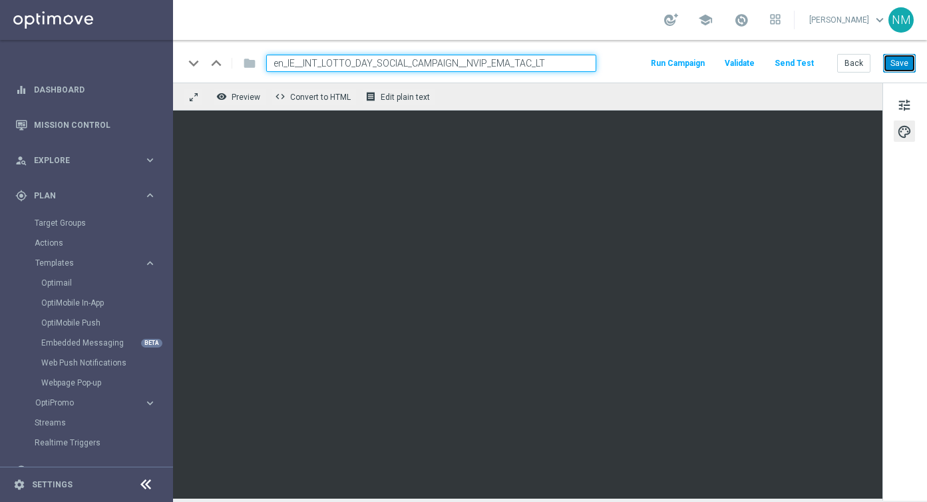
click at [898, 65] on button "Save" at bounding box center [899, 63] width 33 height 19
click at [793, 64] on button "Send Test" at bounding box center [794, 64] width 43 height 18
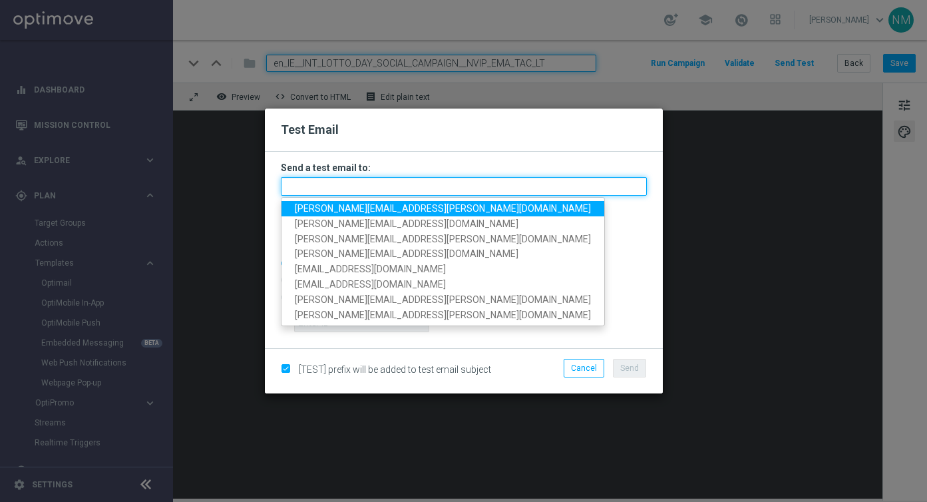
click at [388, 186] on input "text" at bounding box center [464, 186] width 366 height 19
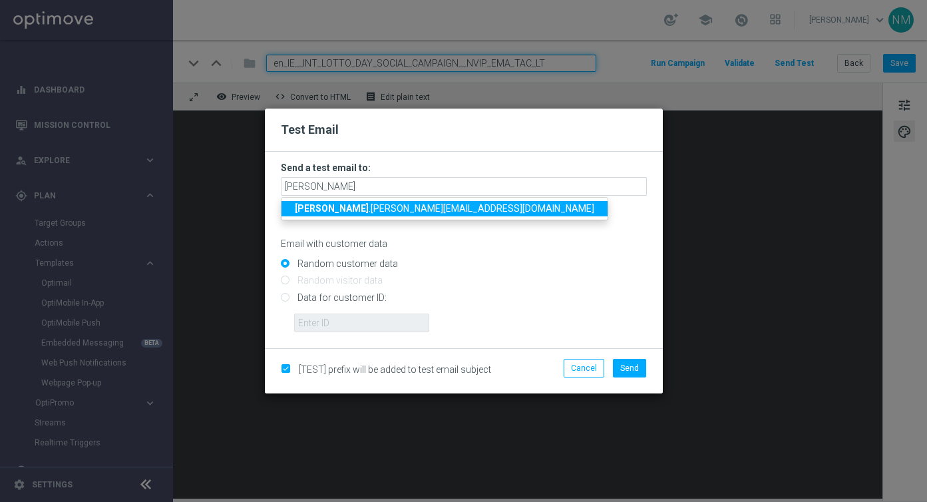
click at [320, 210] on span "[PERSON_NAME] .[PERSON_NAME][EMAIL_ADDRESS][DOMAIN_NAME]" at bounding box center [444, 208] width 299 height 11
type input "[PERSON_NAME][EMAIL_ADDRESS][PERSON_NAME][DOMAIN_NAME]"
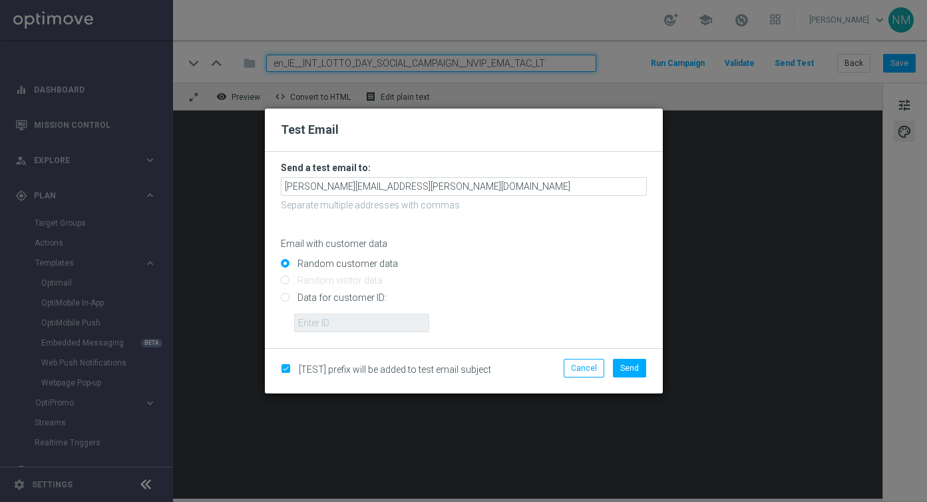
click at [635, 358] on div "[TEST] prefix will be added to test email subject Cancel Send" at bounding box center [464, 370] width 398 height 45
click at [626, 364] on span "Send" at bounding box center [629, 367] width 19 height 9
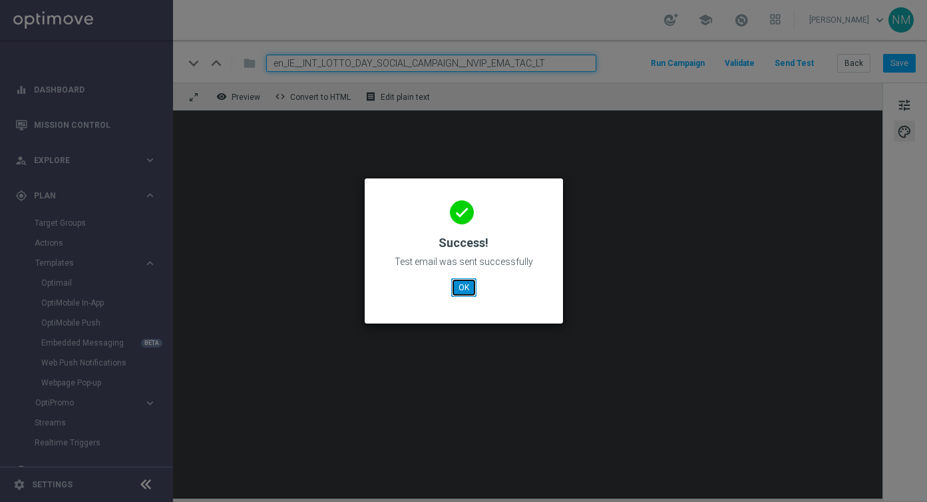
click at [465, 279] on button "OK" at bounding box center [463, 287] width 25 height 19
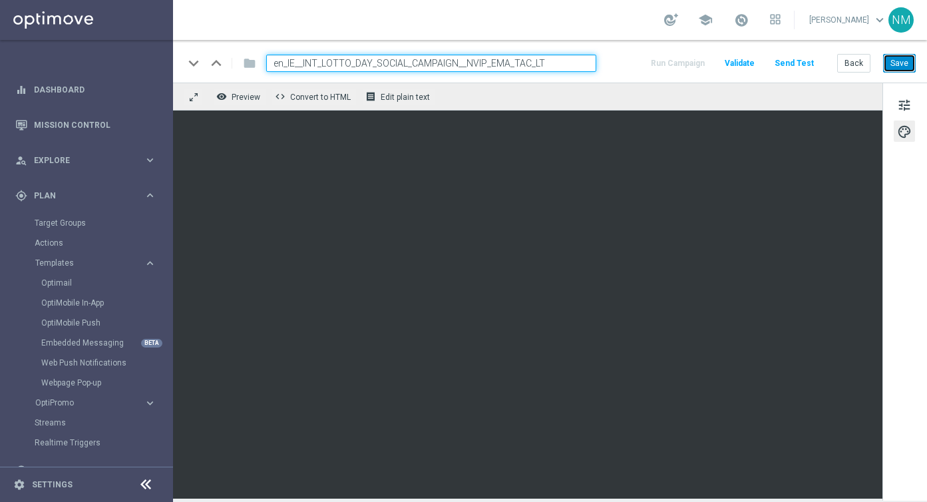
click at [904, 63] on button "Save" at bounding box center [899, 63] width 33 height 19
click at [797, 61] on button "Send Test" at bounding box center [794, 64] width 43 height 18
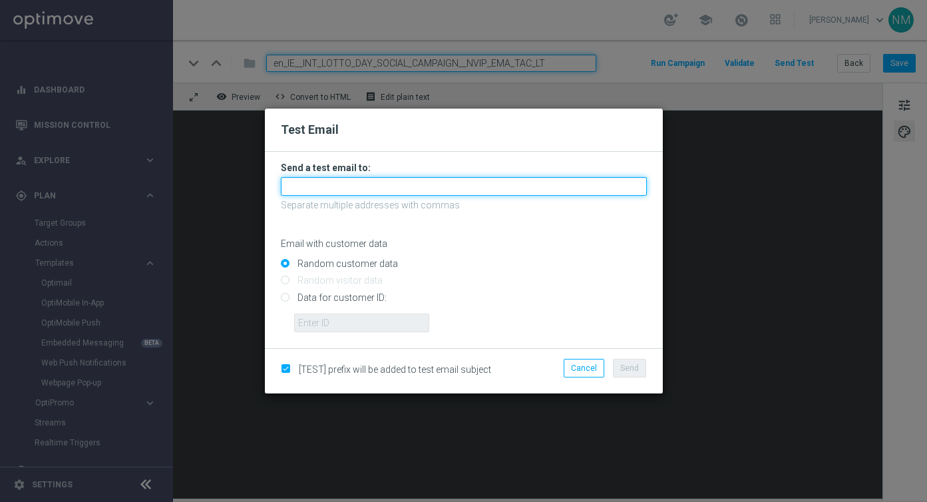
click at [456, 178] on input "text" at bounding box center [464, 186] width 366 height 19
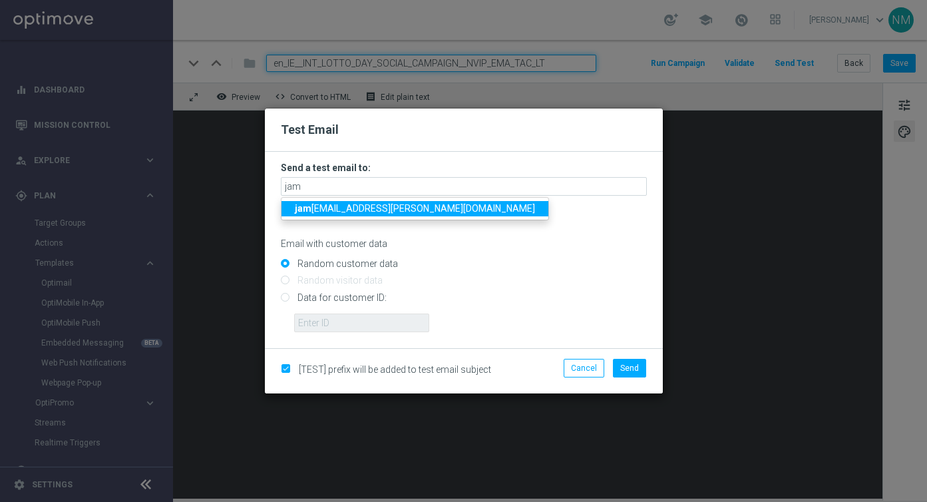
click at [381, 205] on span "jam es.parr@lottoland.com" at bounding box center [415, 208] width 240 height 11
type input "[PERSON_NAME][EMAIL_ADDRESS][PERSON_NAME][DOMAIN_NAME]"
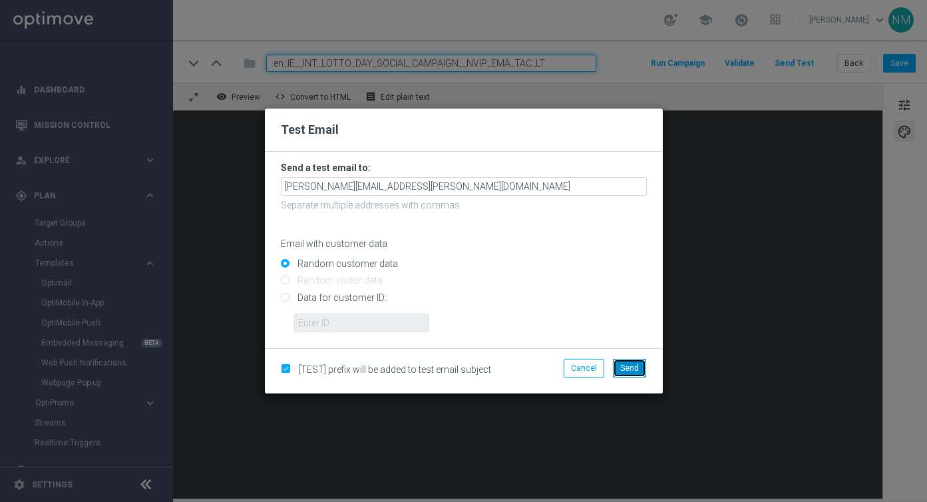
click at [632, 370] on span "Send" at bounding box center [629, 367] width 19 height 9
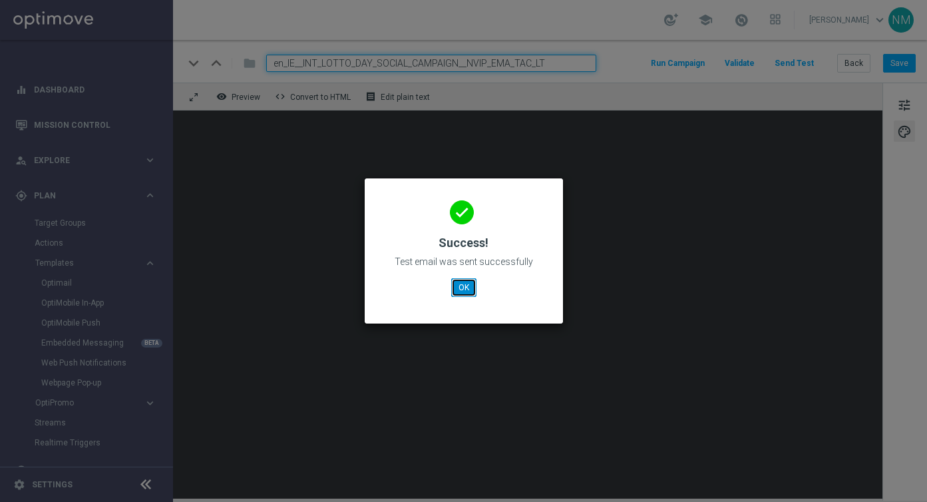
click at [465, 283] on button "OK" at bounding box center [463, 287] width 25 height 19
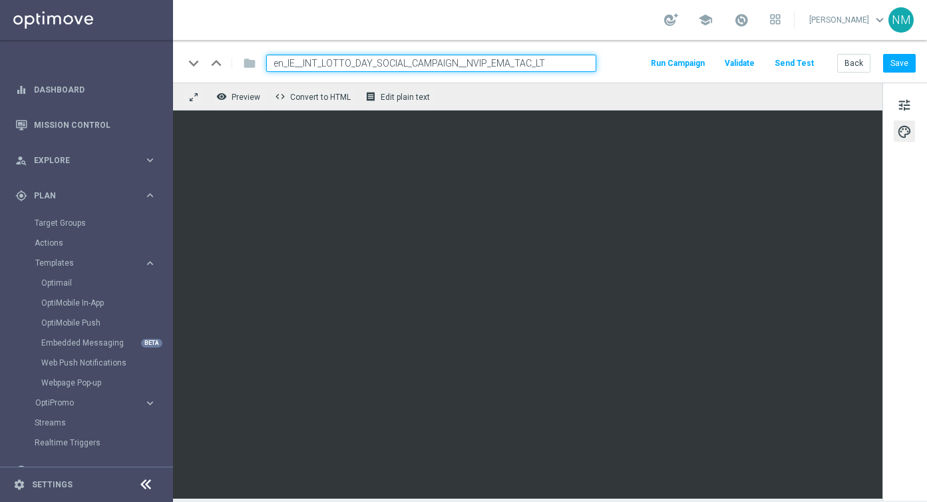
click at [796, 73] on div "keyboard_arrow_down keyboard_arrow_up folder en_IE__INT_LOTTO_DAY_SOCIAL_CAMPAI…" at bounding box center [550, 61] width 754 height 43
click at [796, 68] on button "Send Test" at bounding box center [794, 64] width 43 height 18
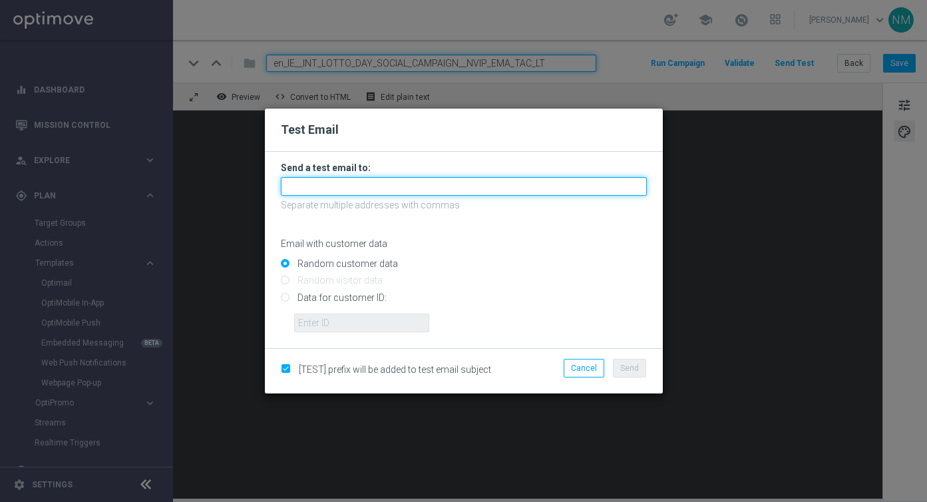
click at [395, 185] on input "text" at bounding box center [464, 186] width 366 height 19
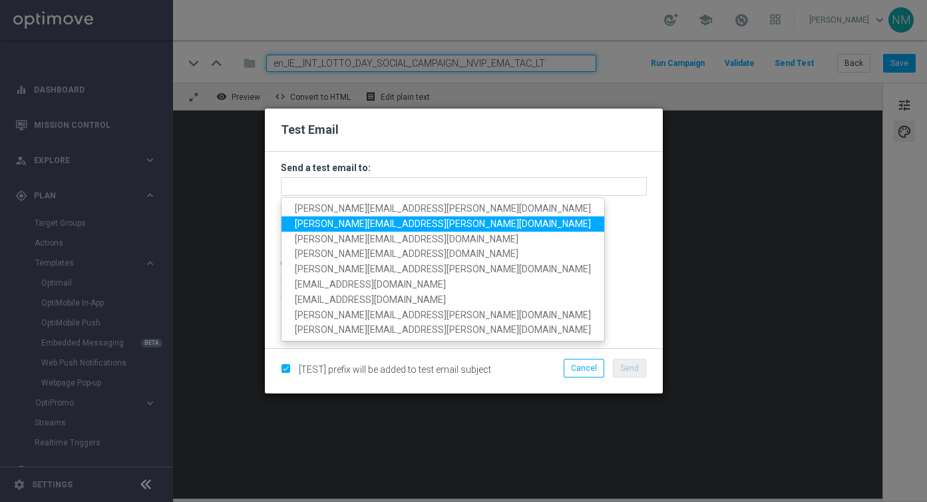
click at [323, 218] on span "[PERSON_NAME][EMAIL_ADDRESS][PERSON_NAME][DOMAIN_NAME]" at bounding box center [443, 223] width 296 height 11
type input "[PERSON_NAME][EMAIL_ADDRESS][PERSON_NAME][DOMAIN_NAME]"
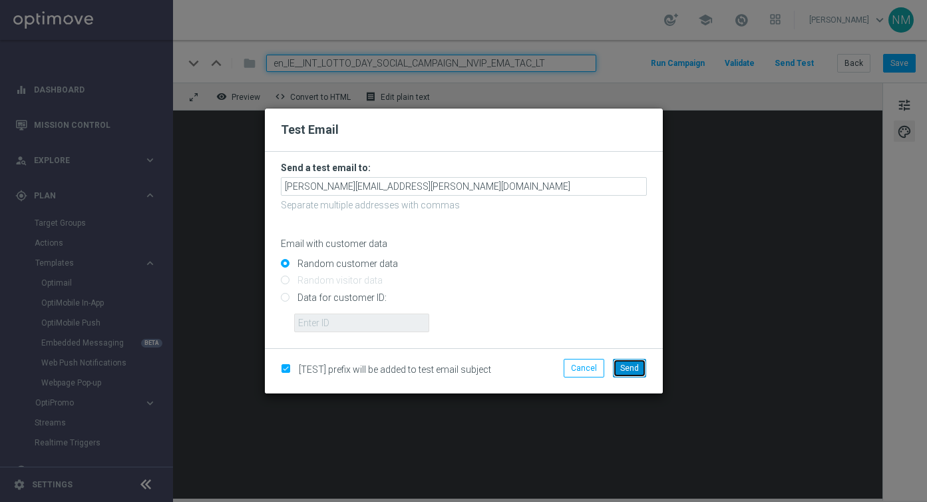
click at [622, 365] on span "Send" at bounding box center [629, 367] width 19 height 9
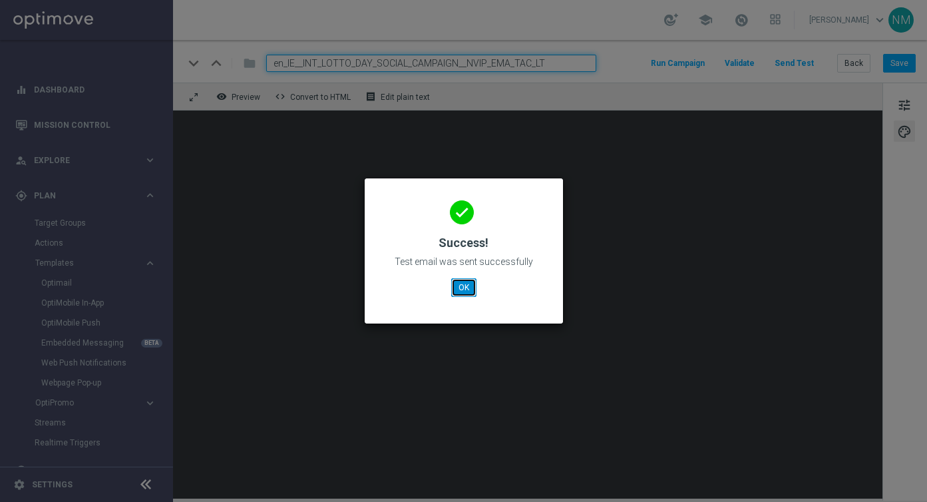
click at [463, 287] on button "OK" at bounding box center [463, 287] width 25 height 19
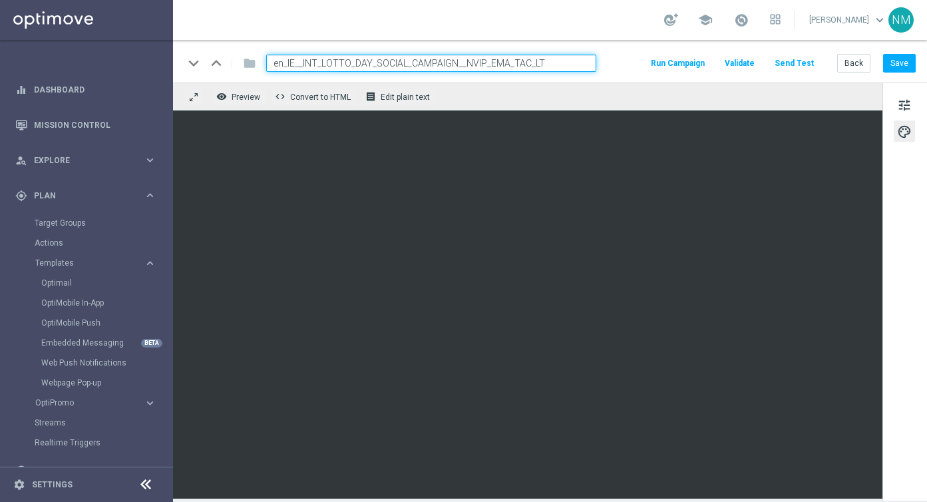
click at [659, 100] on div "remove_red_eye Preview code Convert to HTML receipt Edit plain text" at bounding box center [527, 97] width 709 height 28
click at [899, 66] on button "Save" at bounding box center [899, 63] width 33 height 19
click at [889, 64] on button "Save" at bounding box center [899, 63] width 33 height 19
